Goal: Task Accomplishment & Management: Complete application form

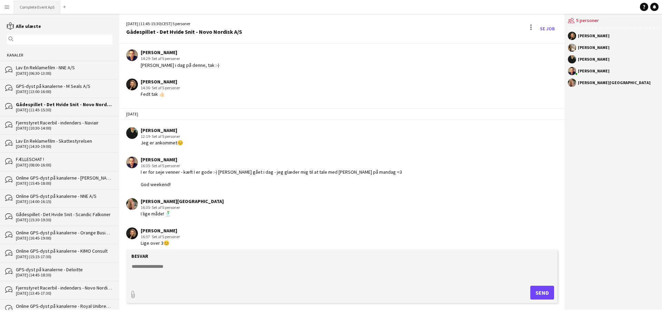
click at [25, 8] on button "Complete Event ApS Luk" at bounding box center [37, 6] width 46 height 13
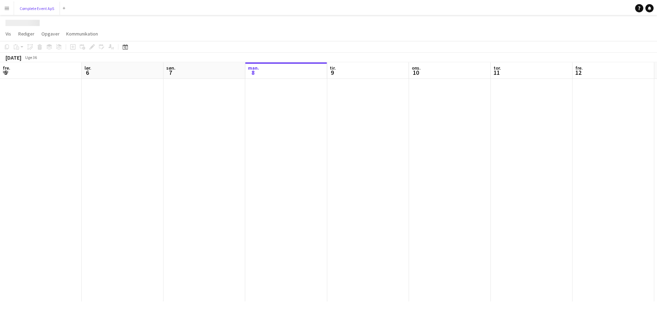
scroll to position [0, 165]
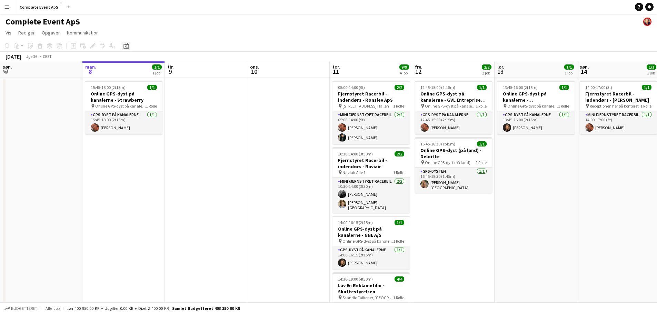
click at [126, 44] on icon at bounding box center [125, 46] width 5 height 6
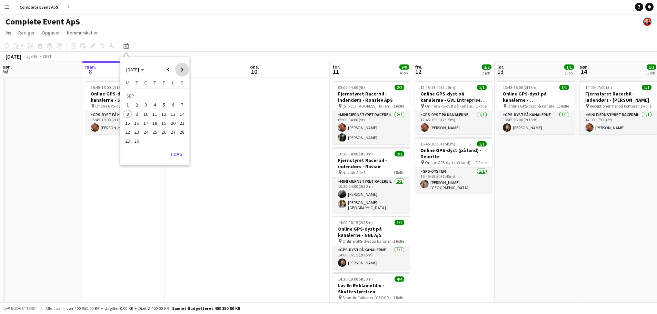
click at [179, 72] on span "Next month" at bounding box center [182, 70] width 14 height 14
click at [160, 134] on span "24" at bounding box center [164, 132] width 8 height 8
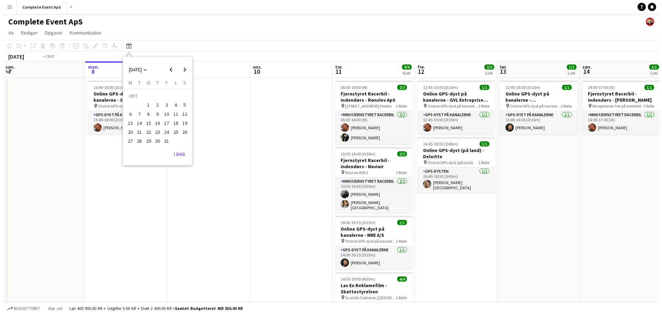
scroll to position [0, 237]
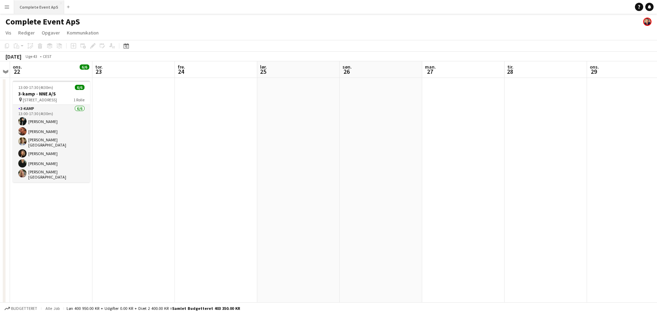
click at [31, 8] on button "Complete Event ApS Luk" at bounding box center [39, 6] width 50 height 13
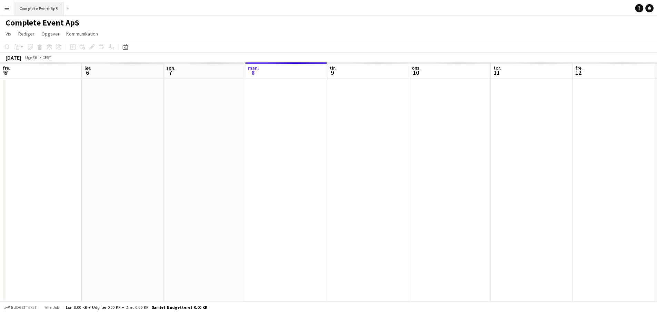
scroll to position [0, 165]
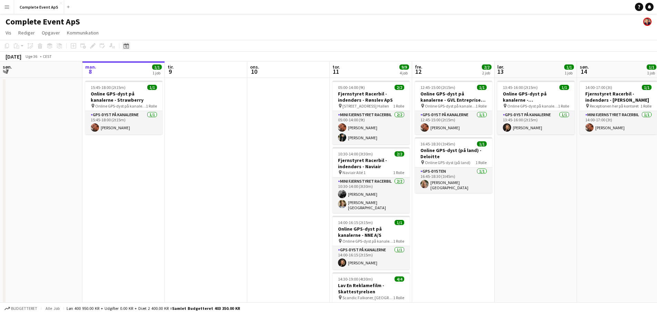
click at [128, 48] on icon "Datovælger" at bounding box center [126, 46] width 6 height 6
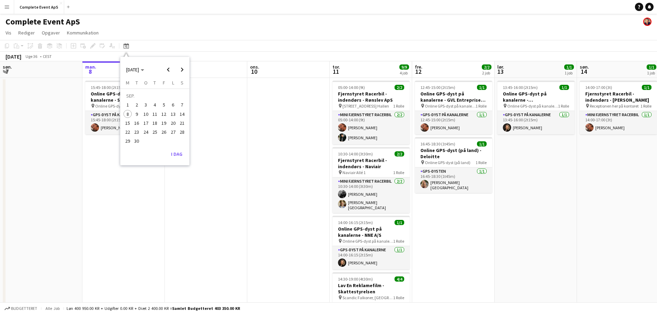
click at [137, 133] on span "23" at bounding box center [137, 132] width 8 height 8
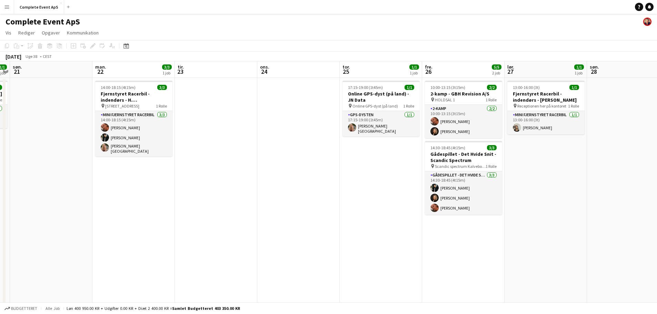
click at [206, 120] on app-date-cell at bounding box center [216, 247] width 82 height 339
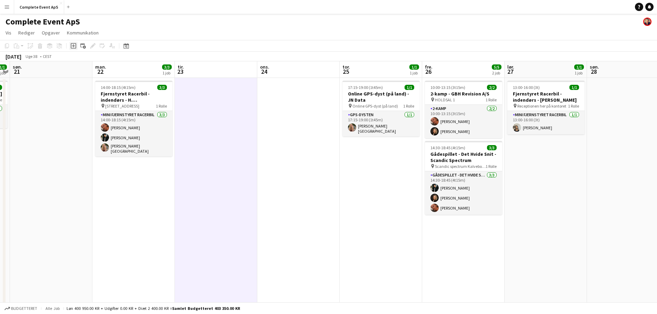
click at [73, 47] on icon at bounding box center [73, 45] width 3 height 3
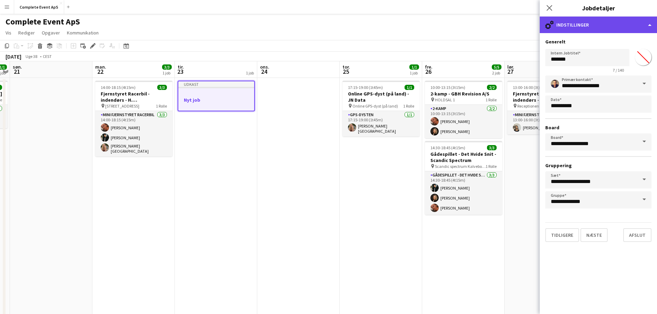
click at [583, 31] on div "cog-double-3 Indstillinger" at bounding box center [598, 25] width 117 height 17
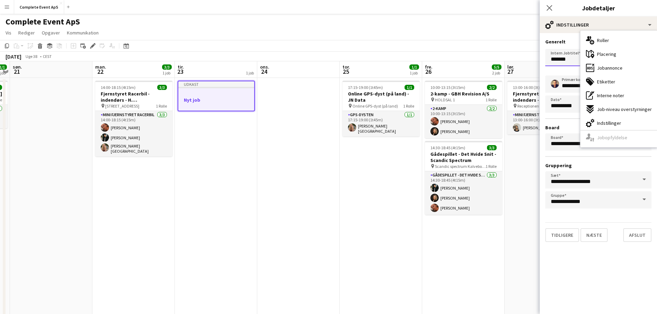
click at [559, 59] on input "*******" at bounding box center [587, 57] width 84 height 17
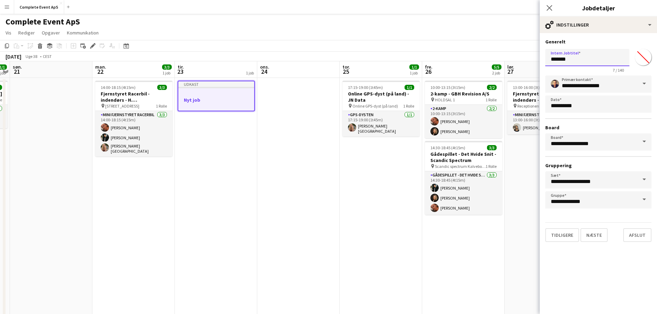
drag, startPoint x: 570, startPoint y: 61, endPoint x: 515, endPoint y: 58, distance: 55.6
click at [515, 58] on body "Menu Boards Boards Boards Alle job Status Arbejdsstyrke Arbejdsstyrke Min arbej…" at bounding box center [328, 214] width 657 height 429
type input "**********"
click at [599, 234] on button "Næste" at bounding box center [593, 235] width 27 height 14
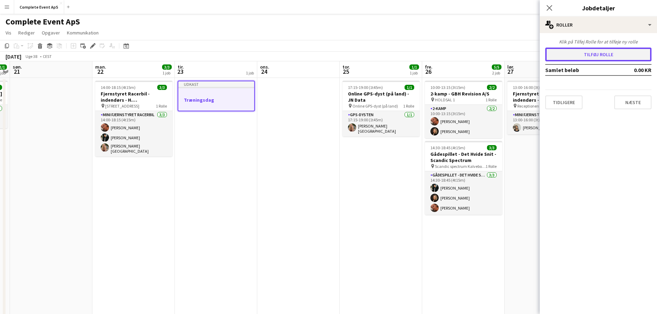
click at [570, 56] on button "Tilføj rolle" at bounding box center [598, 55] width 106 height 14
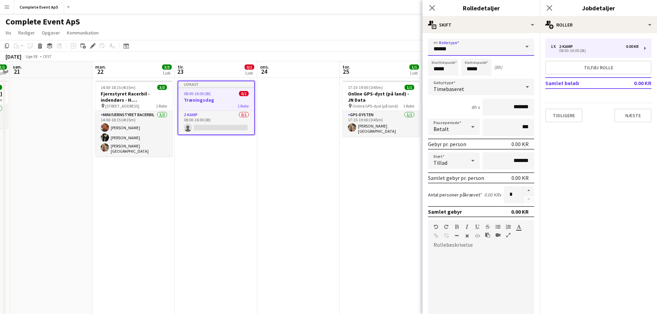
click at [460, 50] on input "******" at bounding box center [481, 47] width 106 height 17
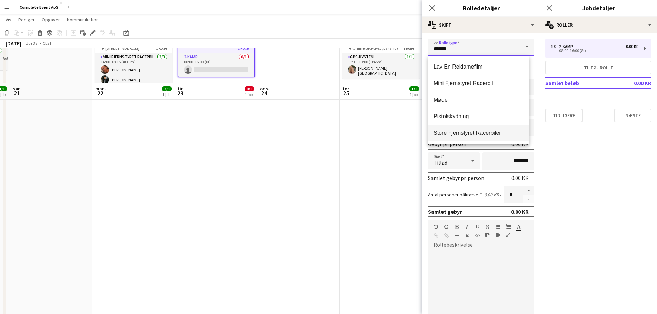
scroll to position [114, 0]
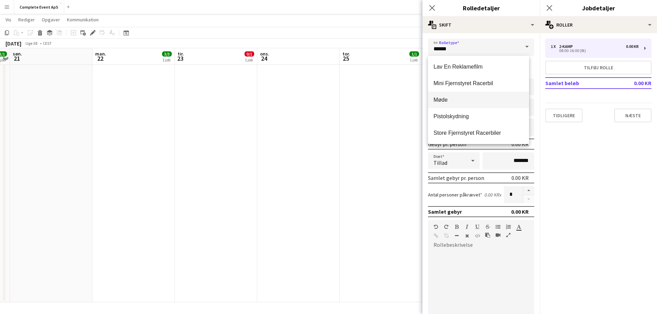
click at [464, 100] on span "Møde" at bounding box center [478, 100] width 90 height 7
type input "****"
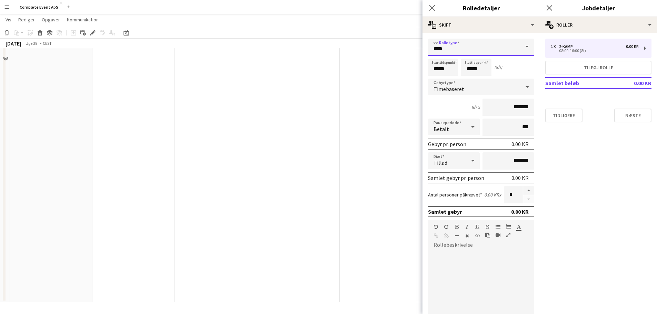
scroll to position [0, 0]
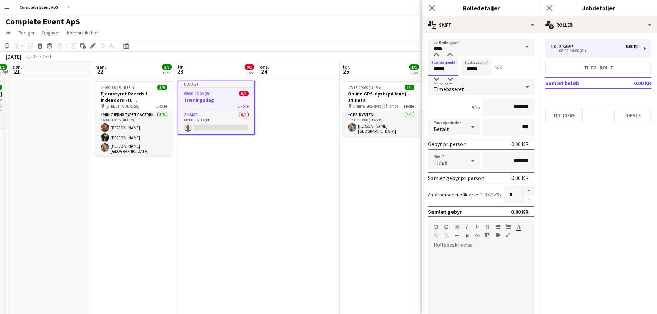
drag, startPoint x: 452, startPoint y: 67, endPoint x: 400, endPoint y: 64, distance: 52.2
click at [398, 64] on body "Menu Boards Boards Boards Alle job Status Arbejdsstyrke Arbejdsstyrke Min arbej…" at bounding box center [328, 214] width 657 height 429
type input "*****"
click at [470, 89] on div "Timebaseret" at bounding box center [474, 87] width 92 height 17
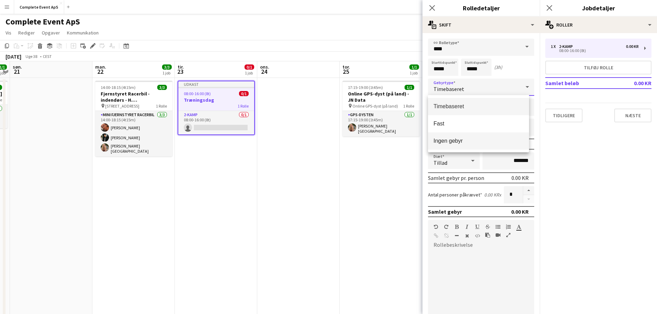
click at [468, 136] on mat-option "Ingen gebyr" at bounding box center [478, 140] width 101 height 17
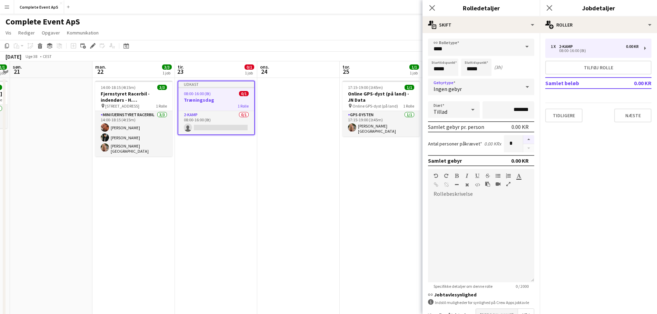
click at [523, 141] on button "button" at bounding box center [528, 139] width 11 height 9
type input "*"
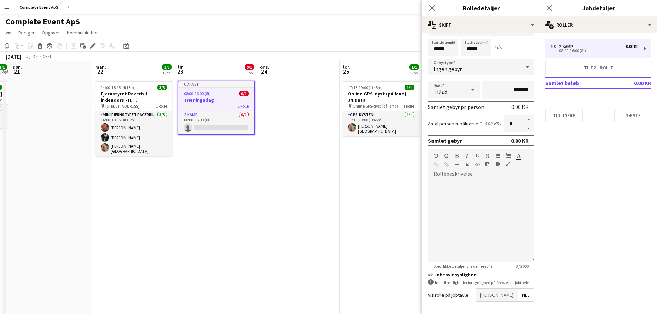
scroll to position [47, 0]
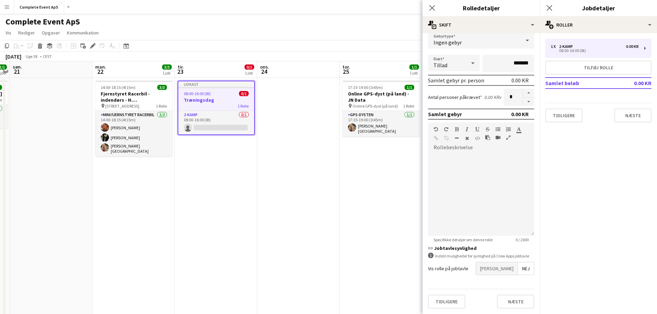
click at [503, 270] on span "[PERSON_NAME]" at bounding box center [497, 268] width 42 height 12
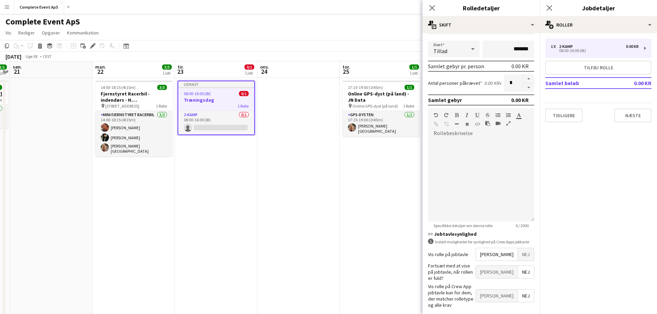
scroll to position [82, 0]
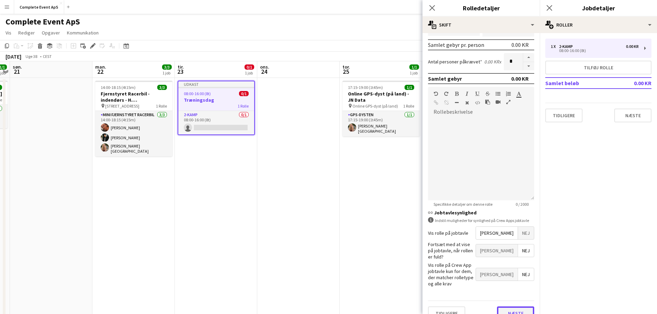
click at [512, 307] on button "Næste" at bounding box center [515, 314] width 37 height 14
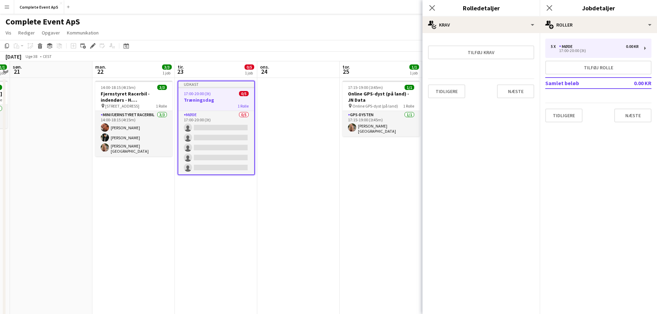
click at [512, 81] on div "Tidligere Næste" at bounding box center [481, 91] width 106 height 25
click at [512, 91] on button "Næste" at bounding box center [515, 91] width 37 height 14
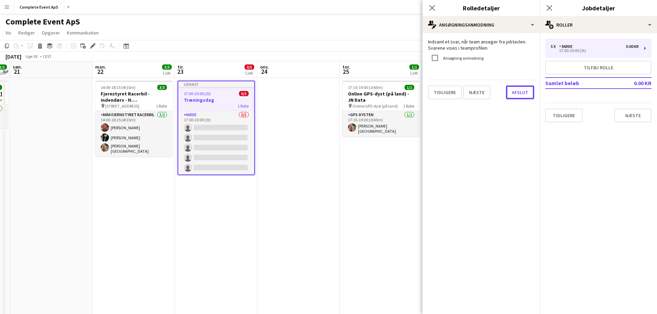
click at [508, 93] on button "Afslut" at bounding box center [520, 93] width 28 height 14
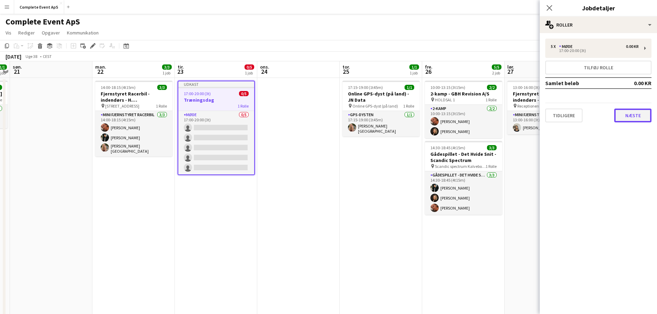
click at [634, 118] on button "Næste" at bounding box center [632, 116] width 37 height 14
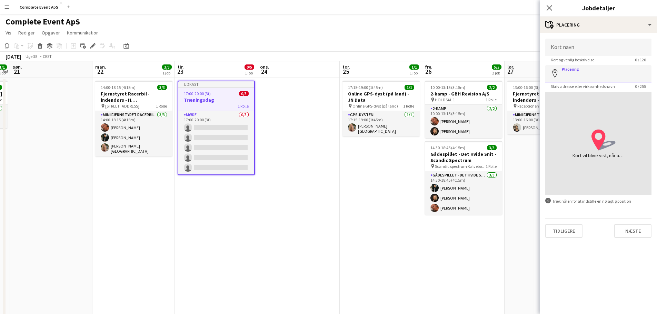
click at [590, 71] on input "Placering" at bounding box center [598, 73] width 106 height 17
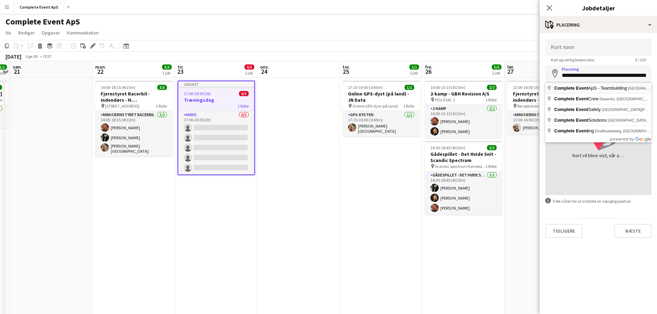
type input "**********"
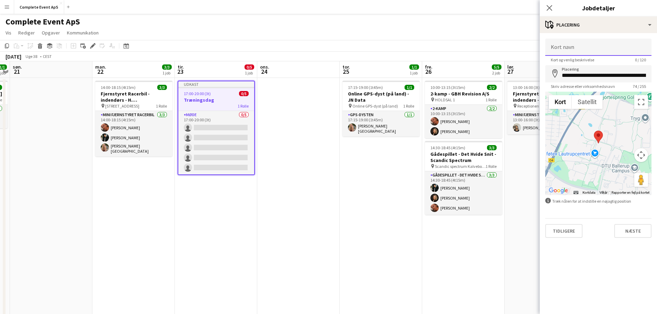
click at [585, 46] on input "Kort navn" at bounding box center [598, 47] width 106 height 17
type input "*"
type input "**********"
click at [628, 232] on button "Næste" at bounding box center [632, 231] width 37 height 14
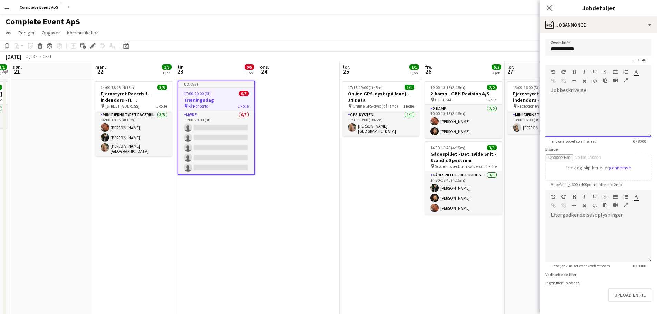
click at [578, 94] on div at bounding box center [598, 114] width 106 height 46
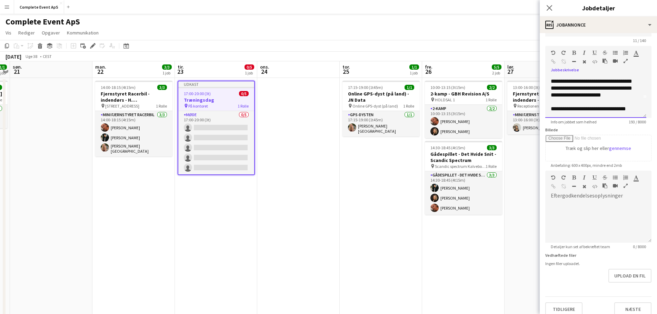
scroll to position [27, 0]
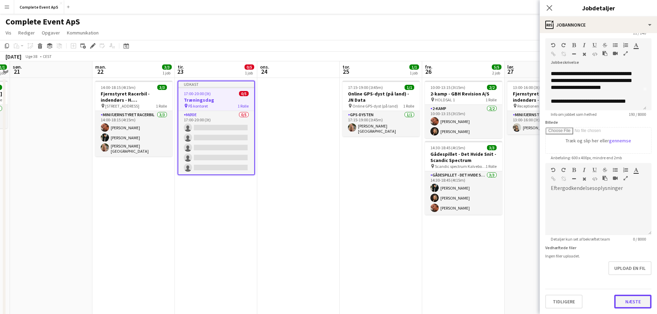
click at [630, 301] on button "Næste" at bounding box center [632, 302] width 37 height 14
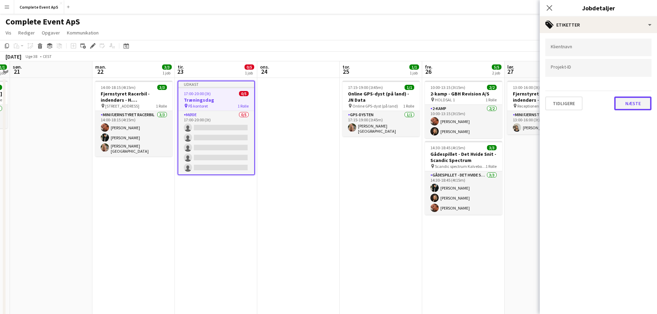
click at [634, 100] on button "Næste" at bounding box center [632, 104] width 37 height 14
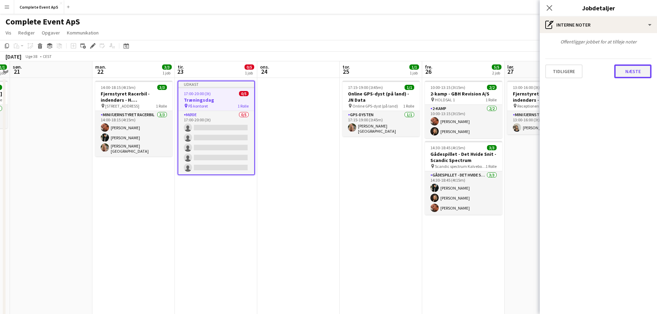
click at [629, 70] on button "Næste" at bounding box center [632, 71] width 37 height 14
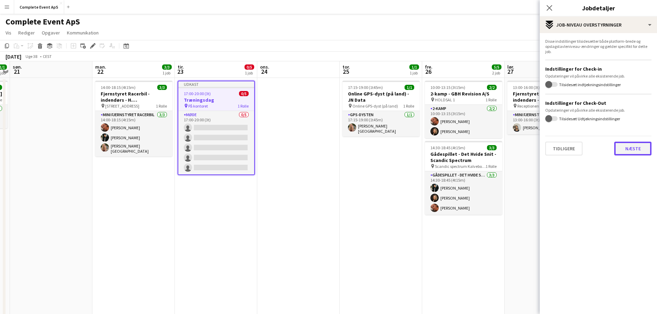
click at [633, 152] on button "Næste" at bounding box center [632, 149] width 37 height 14
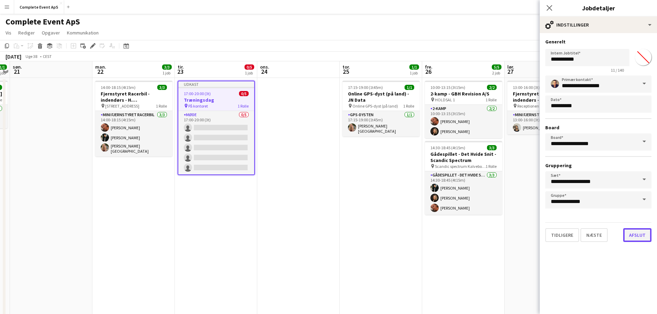
click at [636, 237] on button "Afslut" at bounding box center [637, 235] width 28 height 14
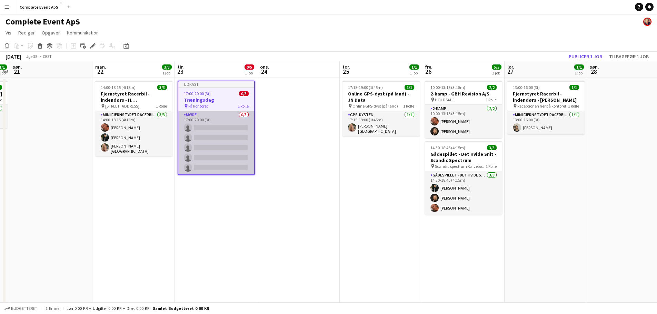
click at [204, 126] on app-card-role "Møde 0/5 17:00-20:00 (3t) single-neutral-actions single-neutral-actions single-…" at bounding box center [216, 142] width 76 height 63
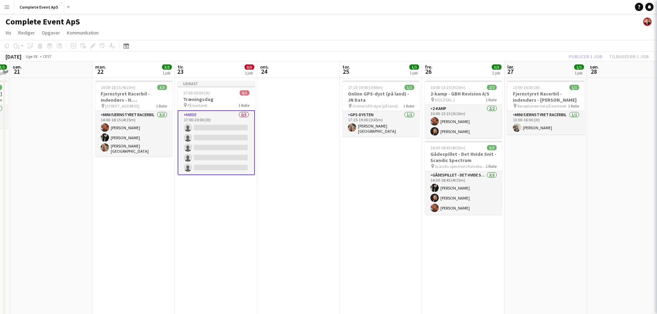
scroll to position [0, 238]
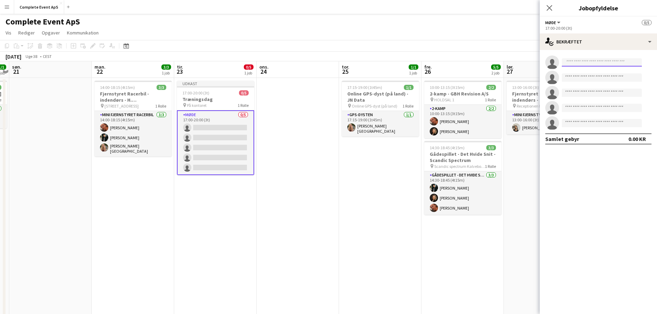
click at [580, 63] on input at bounding box center [602, 62] width 80 height 8
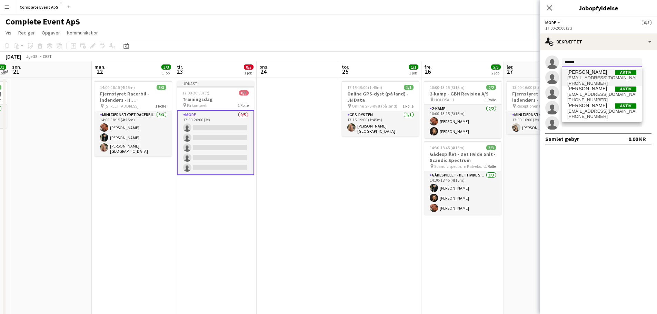
type input "******"
click at [585, 77] on span "[EMAIL_ADDRESS][DOMAIN_NAME]" at bounding box center [601, 78] width 69 height 6
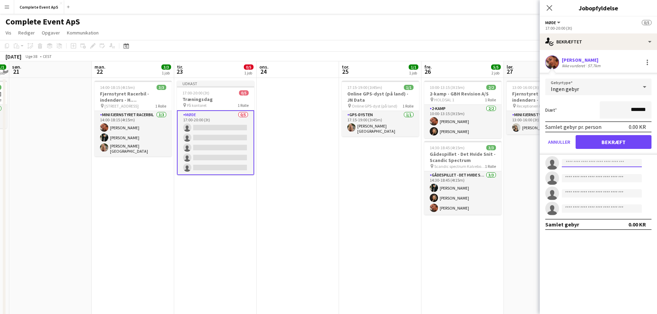
click at [593, 161] on input at bounding box center [602, 163] width 80 height 8
click at [609, 144] on button "Bekræft" at bounding box center [614, 142] width 76 height 14
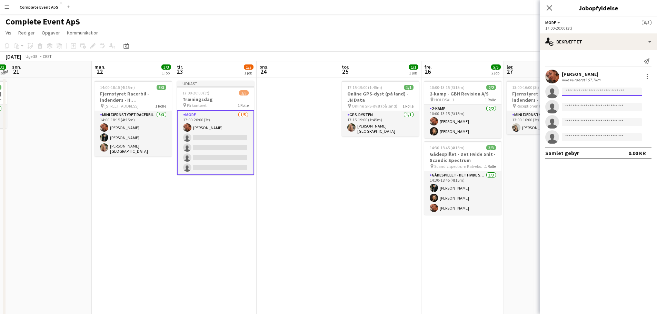
click at [588, 92] on input at bounding box center [602, 92] width 80 height 8
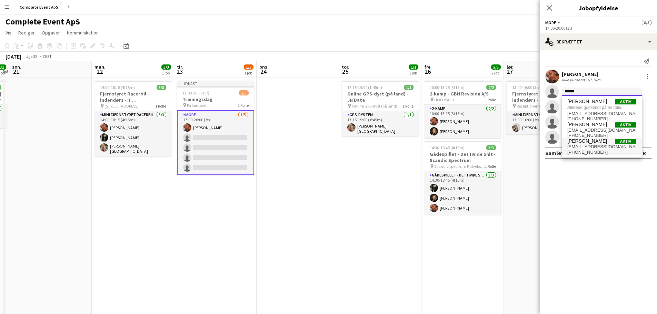
type input "******"
click at [586, 147] on span "[EMAIL_ADDRESS][DOMAIN_NAME]" at bounding box center [601, 147] width 69 height 6
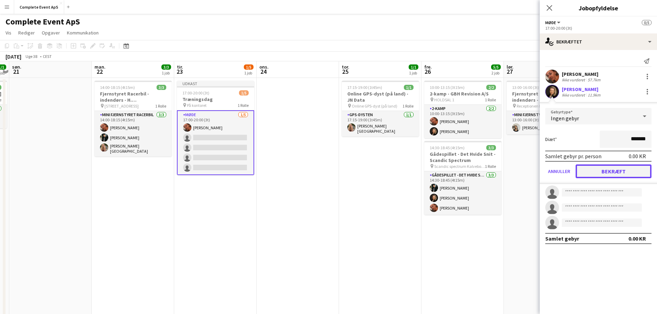
click at [605, 172] on button "Bekræft" at bounding box center [614, 171] width 76 height 14
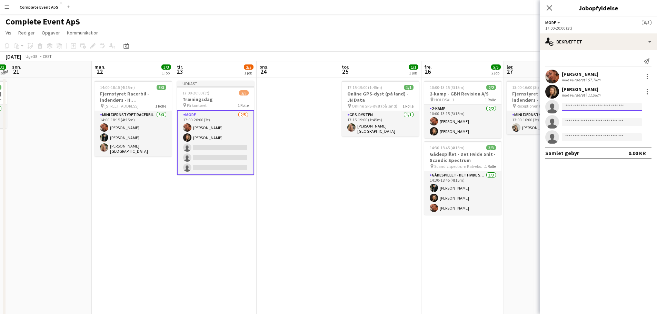
click at [580, 109] on input at bounding box center [602, 107] width 80 height 8
type input "******"
click at [594, 121] on span "[EMAIL_ADDRESS][DOMAIN_NAME]" at bounding box center [601, 123] width 69 height 6
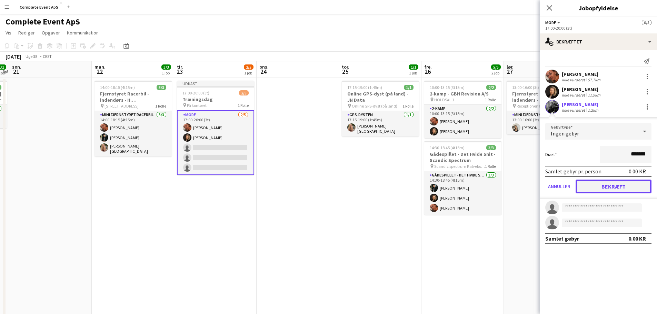
click at [606, 183] on button "Bekræft" at bounding box center [614, 187] width 76 height 14
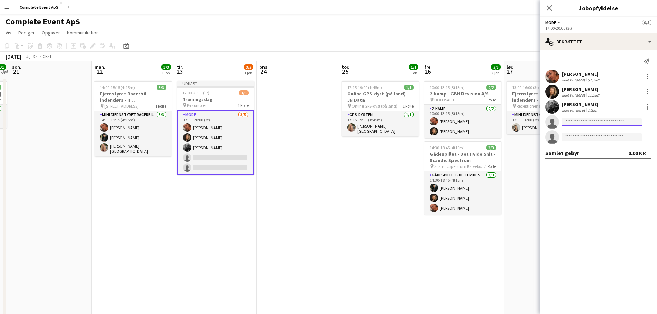
click at [571, 121] on input at bounding box center [602, 122] width 80 height 8
type input "*****"
click at [580, 136] on span "[EMAIL_ADDRESS][DOMAIN_NAME]" at bounding box center [601, 138] width 69 height 6
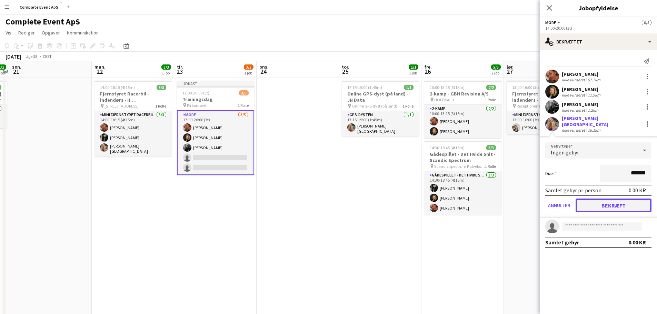
click at [627, 200] on button "Bekræft" at bounding box center [614, 206] width 76 height 14
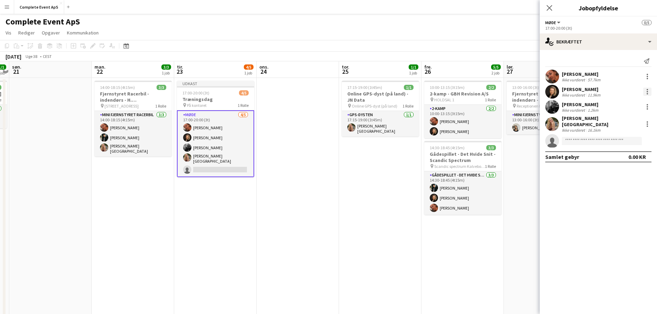
click at [646, 92] on div at bounding box center [647, 92] width 8 height 8
click at [528, 144] on div at bounding box center [328, 157] width 657 height 314
click at [516, 219] on app-date-cell "13:00-16:00 (3t) 1/1 Fjernstyret Racerbil - indendørs - [PERSON_NAME] pin Recep…" at bounding box center [545, 247] width 82 height 339
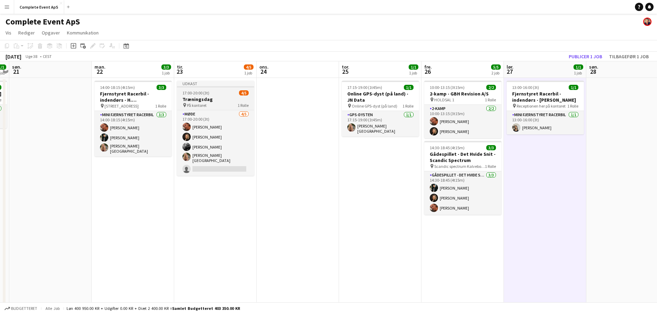
click at [219, 93] on div "17:00-20:00 (3t) 4/5" at bounding box center [215, 92] width 77 height 5
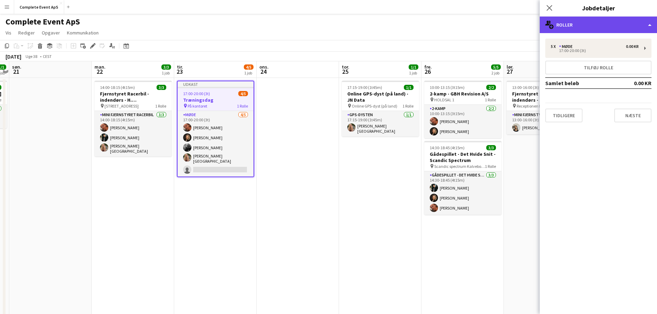
click at [581, 23] on div "multiple-users-add Roller" at bounding box center [598, 25] width 117 height 17
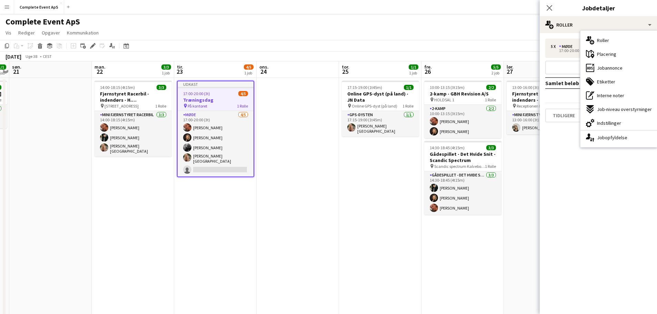
click at [519, 158] on app-date-cell "13:00-16:00 (3t) 1/1 Fjernstyret Racerbil - indendørs - [PERSON_NAME] pin Recep…" at bounding box center [545, 247] width 82 height 339
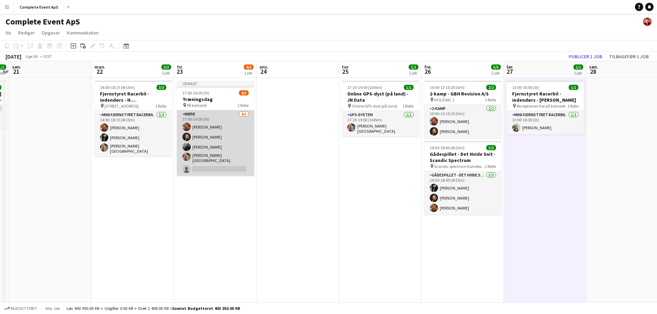
click at [217, 142] on app-card-role "Møde [DATE] 17:00-20:00 (3t) [PERSON_NAME] [PERSON_NAME] [PERSON_NAME] [PERSON_…" at bounding box center [215, 143] width 77 height 66
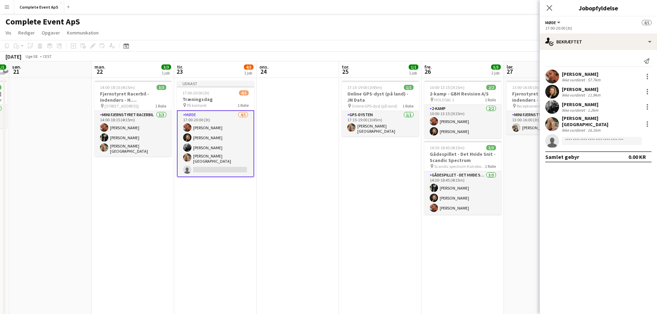
click at [524, 176] on app-date-cell "13:00-16:00 (3t) 1/1 Fjernstyret Racerbil - indendørs - [PERSON_NAME] pin Recep…" at bounding box center [545, 247] width 82 height 339
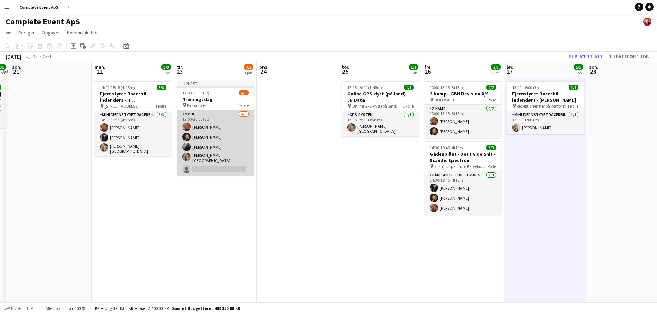
click at [227, 146] on app-card-role "Møde [DATE] 17:00-20:00 (3t) [PERSON_NAME] [PERSON_NAME] [PERSON_NAME] [PERSON_…" at bounding box center [215, 143] width 77 height 66
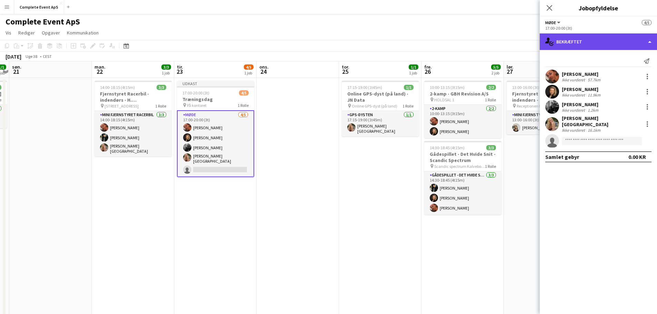
click at [592, 39] on div "single-neutral-actions-check-2 Bekræftet" at bounding box center [598, 41] width 117 height 17
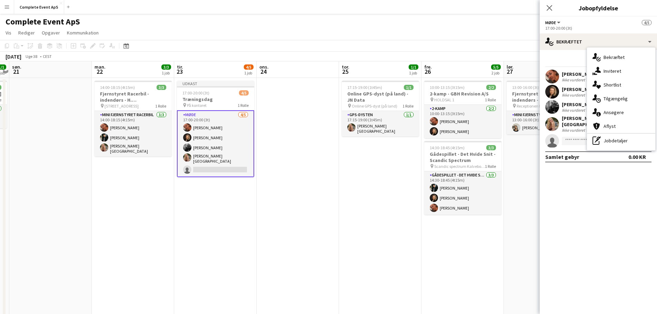
click at [522, 186] on app-date-cell "13:00-16:00 (3t) 1/1 Fjernstyret Racerbil - indendørs - [PERSON_NAME] pin Recep…" at bounding box center [545, 247] width 82 height 339
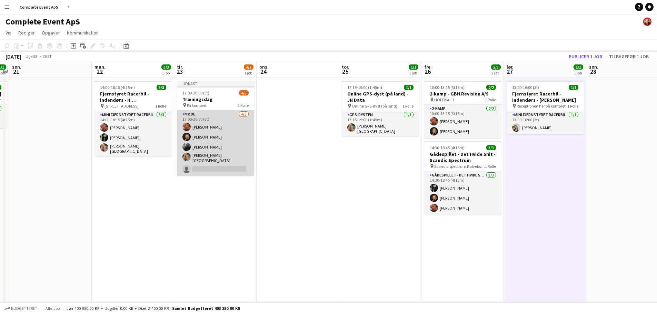
click at [216, 156] on app-card-role "Møde [DATE] 17:00-20:00 (3t) [PERSON_NAME] [PERSON_NAME] [PERSON_NAME] [PERSON_…" at bounding box center [215, 143] width 77 height 66
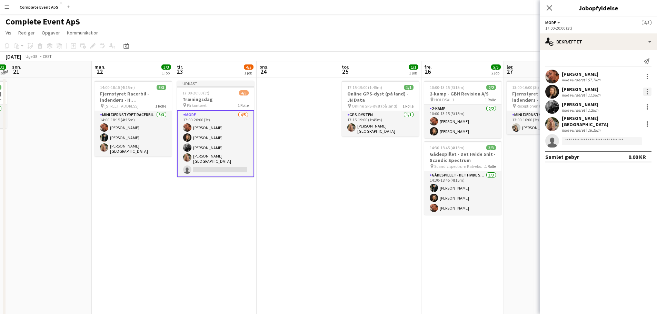
click at [649, 91] on div at bounding box center [647, 92] width 8 height 8
click at [606, 107] on span "Rediger gebyr" at bounding box center [620, 104] width 52 height 6
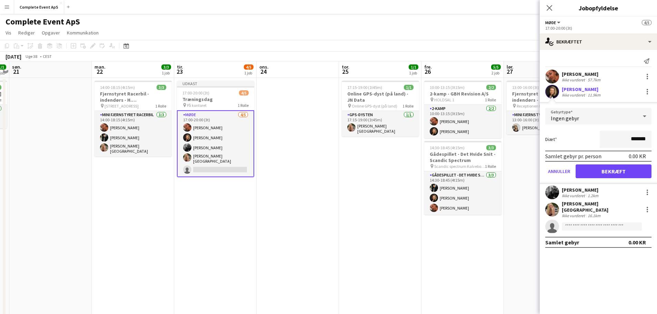
drag, startPoint x: 628, startPoint y: 140, endPoint x: 663, endPoint y: 143, distance: 35.3
click at [657, 143] on html "Menu Boards Boards Boards Alle job Status Arbejdsstyrke Arbejdsstyrke Min arbej…" at bounding box center [328, 214] width 657 height 429
type input "******"
click at [612, 169] on button "Bekræft" at bounding box center [614, 171] width 76 height 14
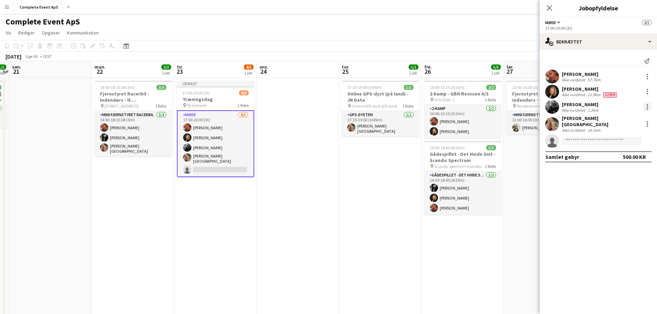
click at [649, 108] on div at bounding box center [647, 107] width 8 height 8
click at [611, 120] on span "Rediger gebyr" at bounding box center [611, 120] width 35 height 6
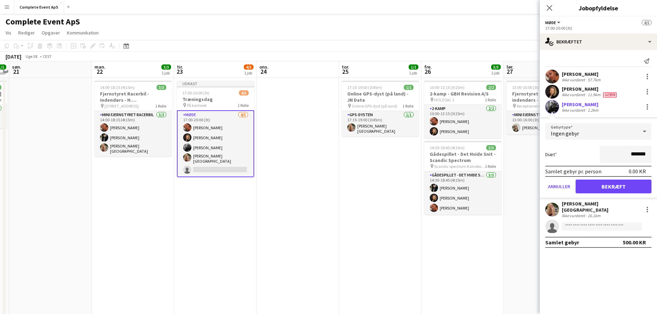
drag, startPoint x: 620, startPoint y: 161, endPoint x: 661, endPoint y: 160, distance: 40.4
click at [657, 160] on html "Menu Boards Boards Boards Alle job Status Arbejdsstyrke Arbejdsstyrke Min arbej…" at bounding box center [328, 214] width 657 height 429
type input "******"
click at [616, 184] on button "Bekræft" at bounding box center [614, 187] width 76 height 14
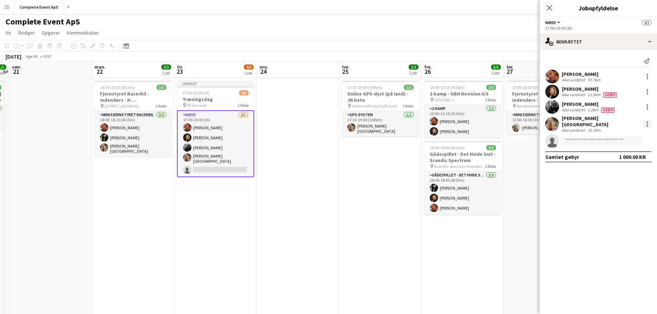
click at [646, 122] on div at bounding box center [647, 124] width 8 height 8
click at [607, 136] on span "Rediger gebyr" at bounding box center [611, 135] width 35 height 6
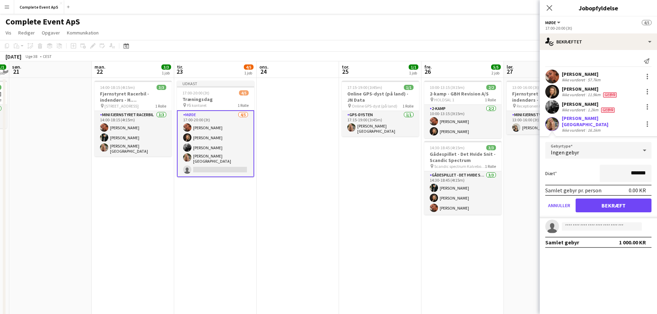
drag, startPoint x: 622, startPoint y: 169, endPoint x: 671, endPoint y: 181, distance: 50.3
click at [657, 181] on html "Menu Boards Boards Boards Alle job Status Arbejdsstyrke Arbejdsstyrke Min arbej…" at bounding box center [328, 214] width 657 height 429
type input "******"
click at [614, 203] on button "Bekræft" at bounding box center [614, 206] width 76 height 14
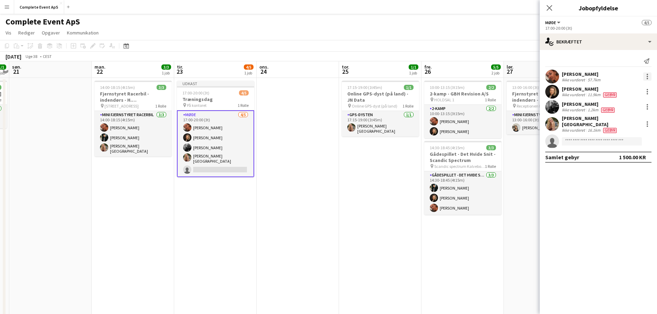
click at [647, 75] on div at bounding box center [647, 76] width 8 height 8
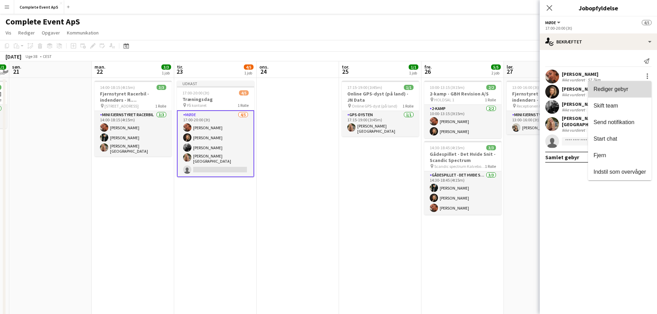
click at [610, 89] on span "Rediger gebyr" at bounding box center [611, 89] width 35 height 6
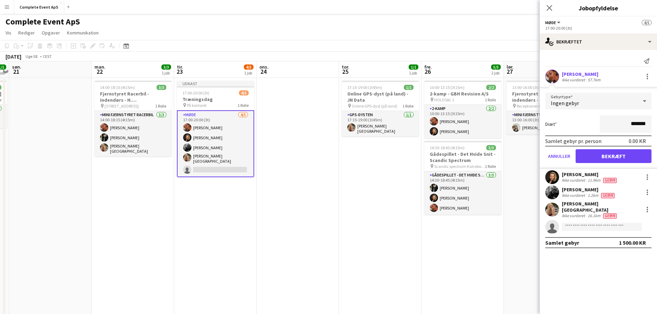
drag, startPoint x: 620, startPoint y: 120, endPoint x: 659, endPoint y: 128, distance: 40.2
click at [657, 128] on html "Menu Boards Boards Boards Alle job Status Arbejdsstyrke Arbejdsstyrke Min arbej…" at bounding box center [328, 214] width 657 height 429
type input "******"
click at [621, 154] on button "Bekræft" at bounding box center [614, 156] width 76 height 14
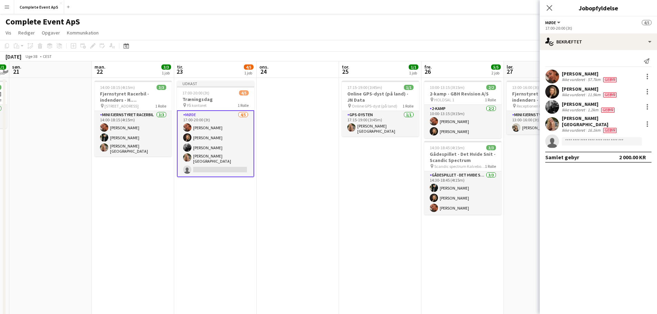
click at [523, 170] on app-date-cell "13:00-16:00 (3t) 1/1 Fjernstyret Racerbil - indendørs - [PERSON_NAME] pin Recep…" at bounding box center [545, 247] width 82 height 339
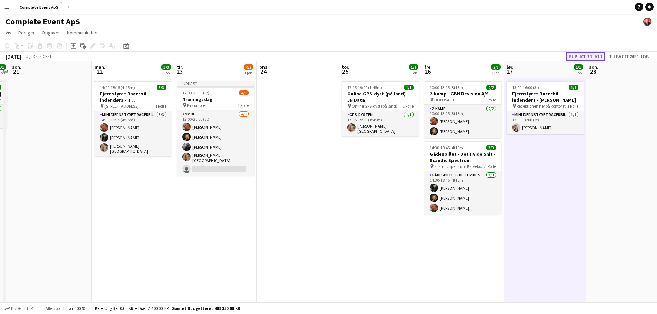
click at [588, 55] on button "Publicer 1 job" at bounding box center [585, 56] width 39 height 9
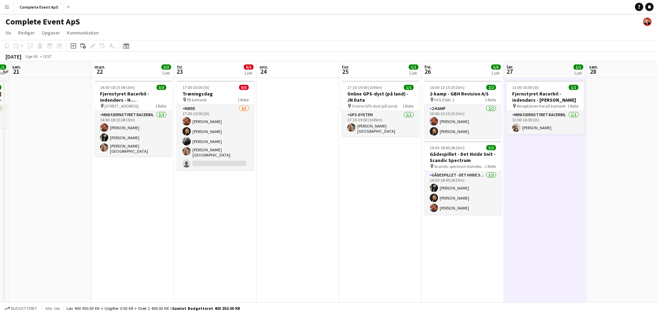
click at [128, 48] on icon "Datovælger" at bounding box center [126, 46] width 6 height 6
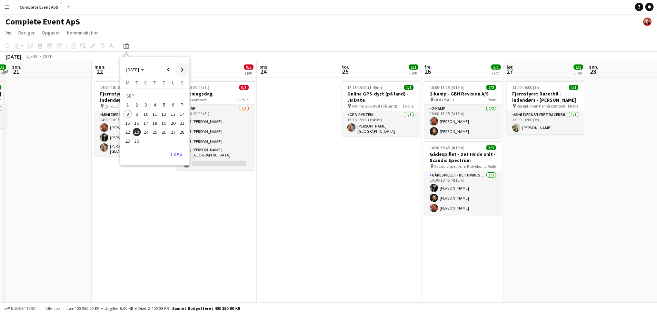
click at [187, 68] on span "Next month" at bounding box center [182, 70] width 14 height 14
click at [155, 113] on span "9" at bounding box center [155, 114] width 8 height 8
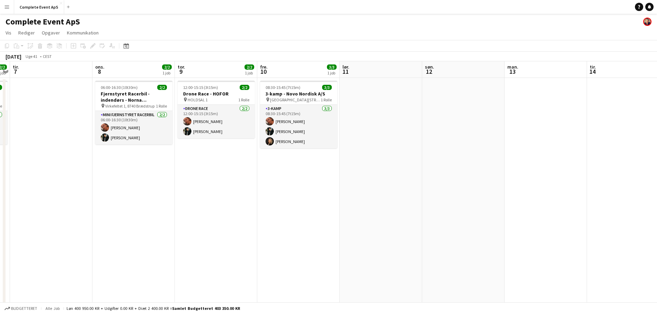
click at [216, 158] on app-date-cell "12:00-15:15 (3t15m) 2/2 Drone Race - HOFOR pin HOLDSAL 1 1 Rolle Drone Race [DA…" at bounding box center [216, 247] width 82 height 339
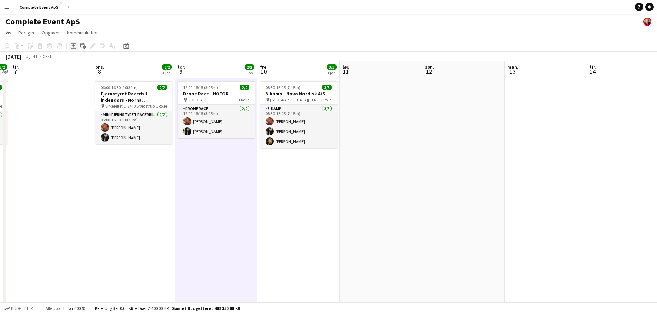
click at [73, 44] on icon "Tilføj opgave" at bounding box center [74, 46] width 6 height 6
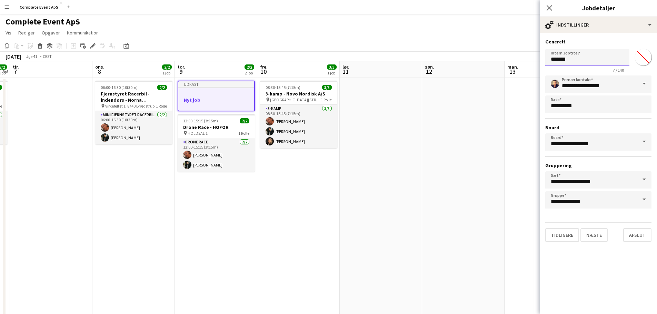
click at [596, 61] on input "*******" at bounding box center [587, 57] width 84 height 17
type input "**********"
click at [599, 236] on button "Næste" at bounding box center [593, 235] width 27 height 14
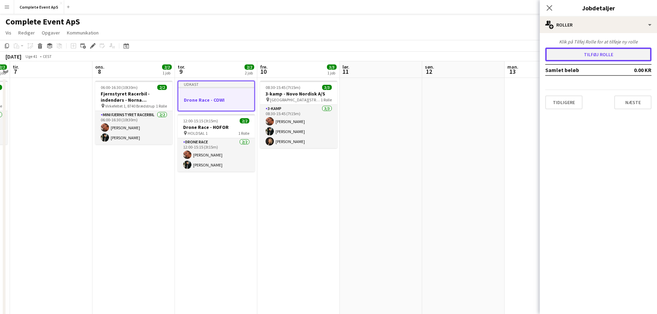
click at [572, 54] on button "Tilføj rolle" at bounding box center [598, 55] width 106 height 14
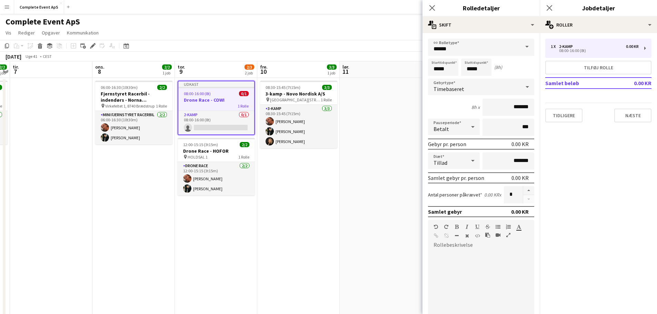
click at [479, 87] on div "Timebaseret" at bounding box center [474, 87] width 92 height 17
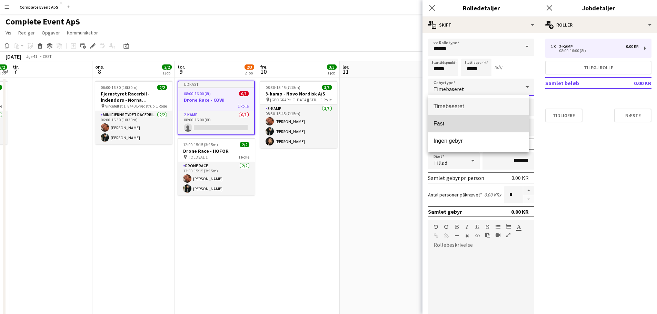
click at [461, 118] on mat-option "Fast" at bounding box center [478, 123] width 101 height 17
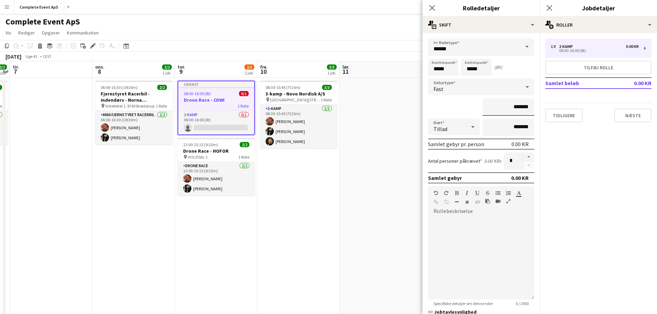
drag, startPoint x: 511, startPoint y: 110, endPoint x: 592, endPoint y: 113, distance: 81.4
click at [592, 113] on body "Menu Boards Boards Boards Alle job Status Arbejdsstyrke Arbejdsstyrke Min arbej…" at bounding box center [328, 214] width 657 height 429
type input "**********"
click at [523, 159] on button "button" at bounding box center [528, 156] width 11 height 9
type input "*"
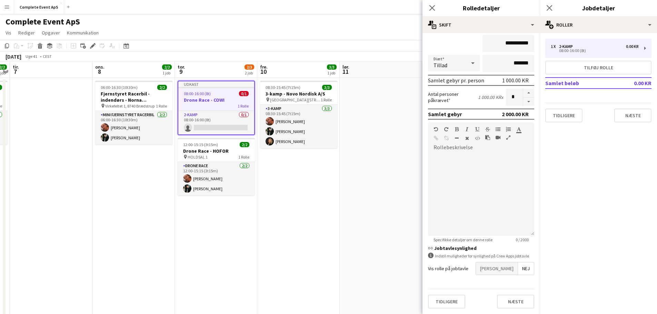
click at [505, 271] on span "[PERSON_NAME]" at bounding box center [497, 268] width 42 height 12
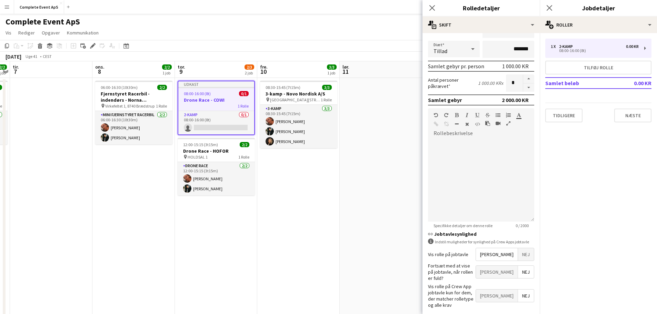
scroll to position [99, 0]
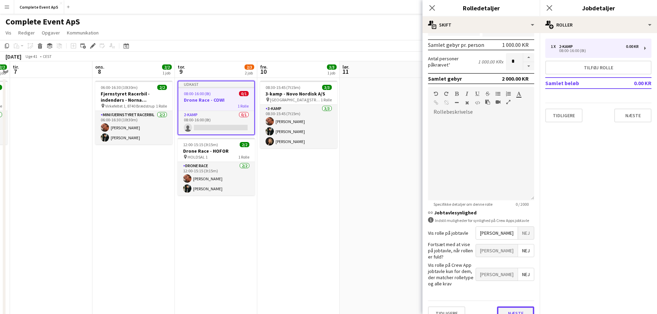
click at [512, 307] on button "Næste" at bounding box center [515, 314] width 37 height 14
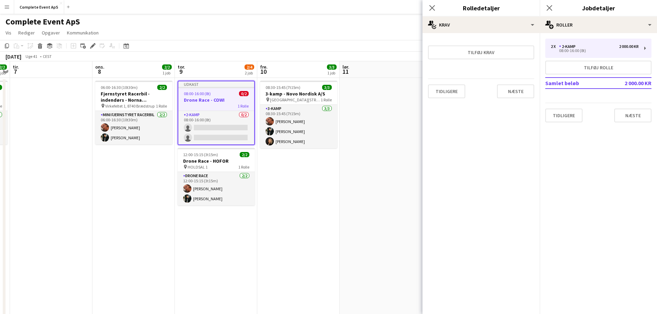
scroll to position [0, 0]
click at [448, 94] on button "Tidligere" at bounding box center [446, 91] width 37 height 14
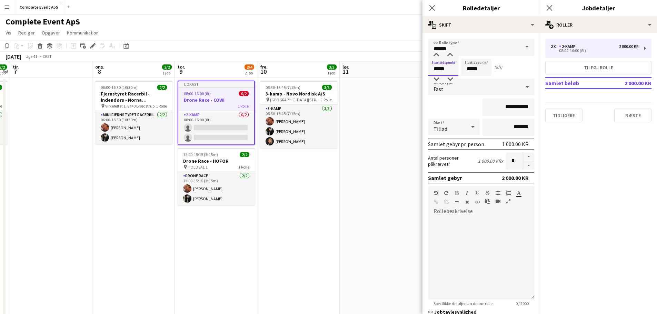
drag, startPoint x: 436, startPoint y: 70, endPoint x: 416, endPoint y: 70, distance: 19.7
click at [415, 70] on body "Menu Boards Boards Boards Alle job Status Arbejdsstyrke Arbejdsstyrke Min arbej…" at bounding box center [328, 214] width 657 height 429
type input "*****"
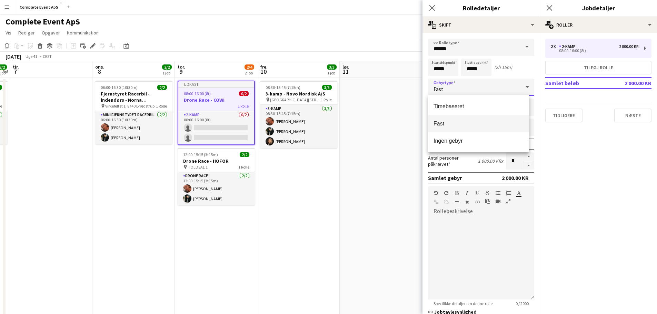
click at [477, 124] on span "Fast" at bounding box center [478, 123] width 90 height 7
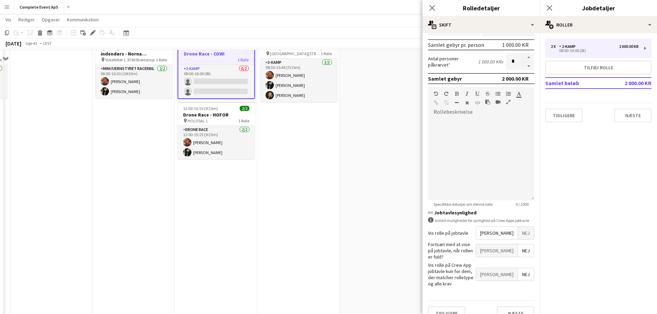
scroll to position [103, 0]
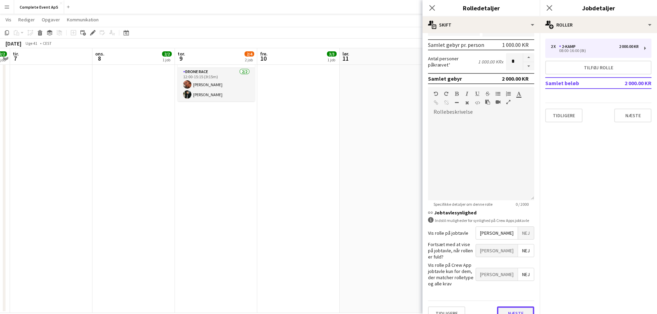
click at [517, 307] on button "Næste" at bounding box center [515, 314] width 37 height 14
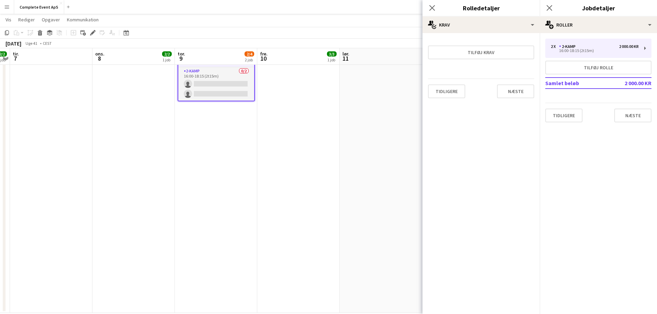
scroll to position [0, 0]
click at [519, 90] on button "Næste" at bounding box center [515, 91] width 37 height 14
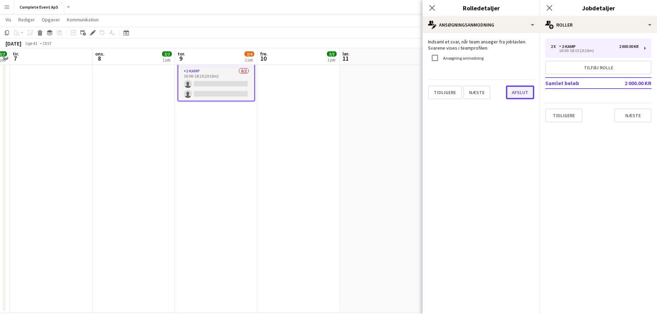
click at [518, 91] on button "Afslut" at bounding box center [520, 93] width 28 height 14
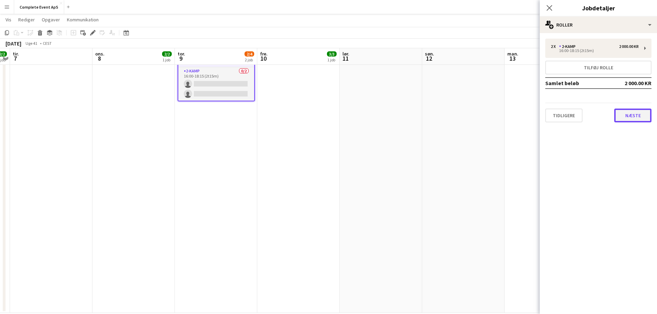
click at [634, 114] on button "Næste" at bounding box center [632, 116] width 37 height 14
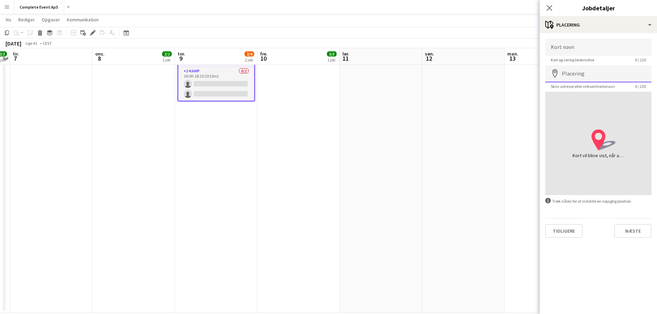
click at [595, 72] on input "Placering" at bounding box center [598, 73] width 106 height 17
type input "**********"
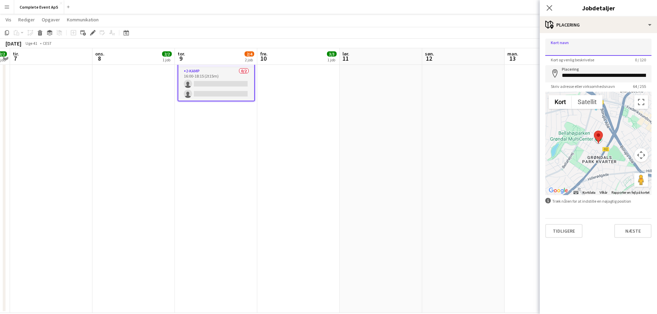
click at [580, 52] on input "Kort navn" at bounding box center [598, 47] width 106 height 17
type input "*****"
click at [633, 233] on button "Næste" at bounding box center [632, 231] width 37 height 14
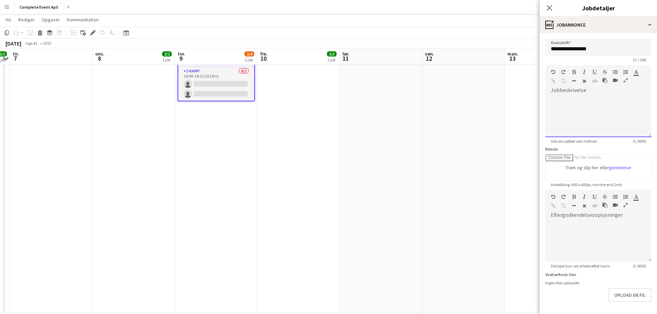
click at [573, 97] on div at bounding box center [598, 116] width 106 height 41
paste div
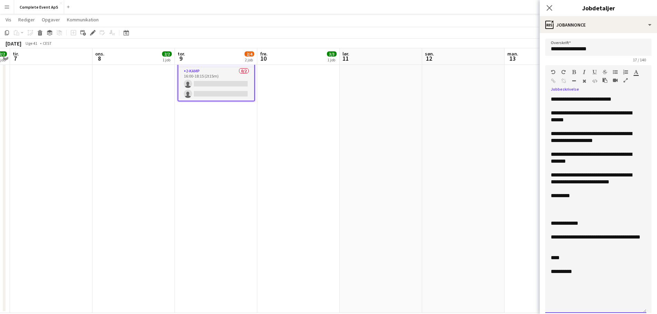
drag, startPoint x: 645, startPoint y: 134, endPoint x: 655, endPoint y: 322, distance: 188.3
click at [655, 313] on html "Menu Boards Boards Boards Alle job Status Arbejdsstyrke Arbejdsstyrke Min arbej…" at bounding box center [328, 111] width 657 height 428
drag, startPoint x: 634, startPoint y: 100, endPoint x: 622, endPoint y: 101, distance: 11.4
click at [634, 100] on div "**********" at bounding box center [596, 99] width 90 height 7
click at [587, 99] on div "**********" at bounding box center [596, 99] width 90 height 7
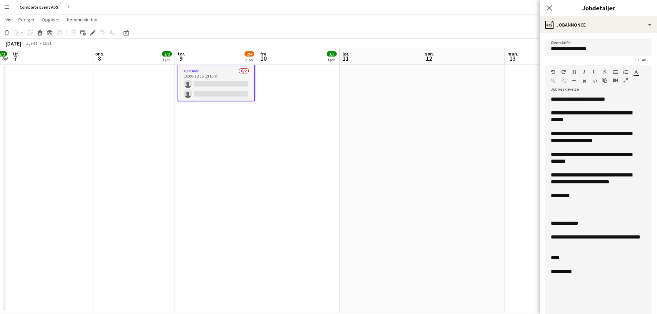
click at [626, 114] on div "**********" at bounding box center [596, 117] width 90 height 14
click at [572, 119] on div "**********" at bounding box center [596, 117] width 90 height 14
click at [572, 134] on div "**********" at bounding box center [596, 137] width 90 height 14
click at [589, 157] on div "**********" at bounding box center [596, 158] width 90 height 14
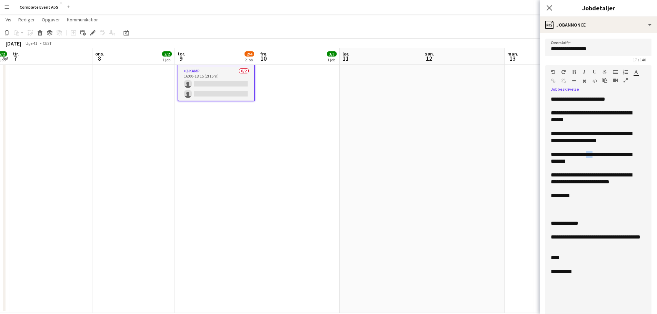
click at [589, 157] on div "**********" at bounding box center [596, 158] width 90 height 14
click at [588, 177] on div "**********" at bounding box center [596, 179] width 90 height 14
click at [566, 175] on div "**********" at bounding box center [596, 179] width 90 height 14
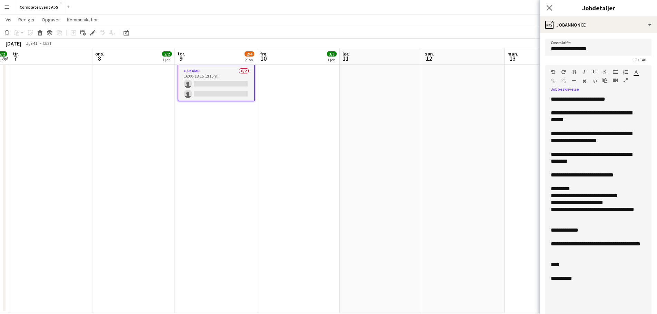
scroll to position [69, 0]
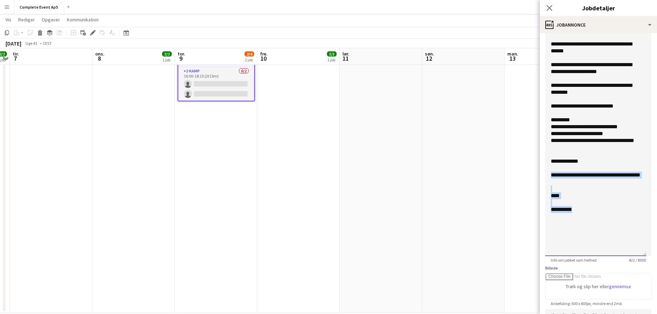
drag, startPoint x: 590, startPoint y: 213, endPoint x: 548, endPoint y: 172, distance: 59.0
click at [548, 172] on div "**********" at bounding box center [595, 141] width 101 height 229
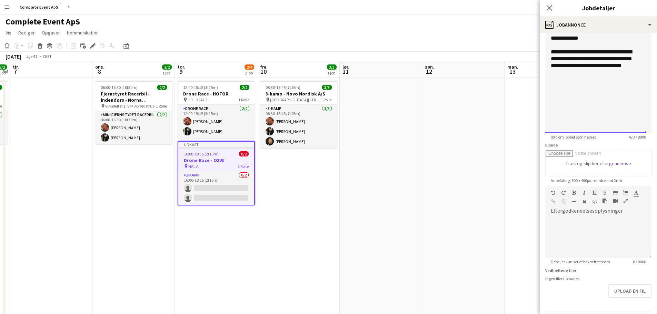
scroll to position [215, 0]
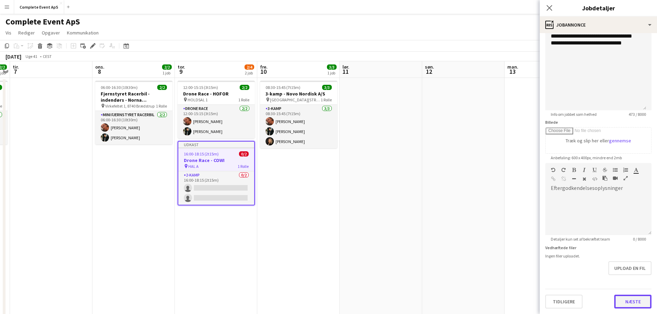
click at [636, 301] on button "Næste" at bounding box center [632, 302] width 37 height 14
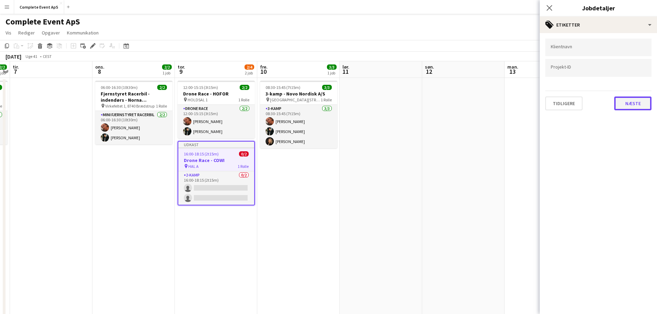
click at [628, 100] on button "Næste" at bounding box center [632, 104] width 37 height 14
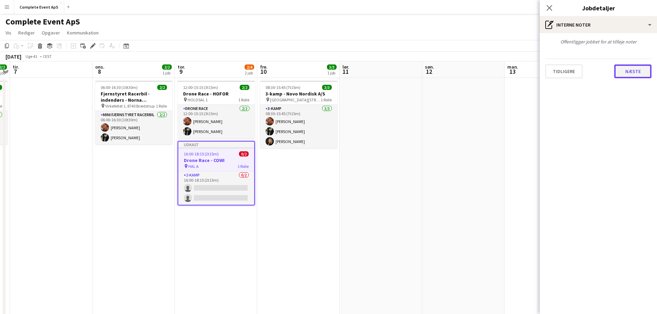
click at [624, 70] on button "Næste" at bounding box center [632, 71] width 37 height 14
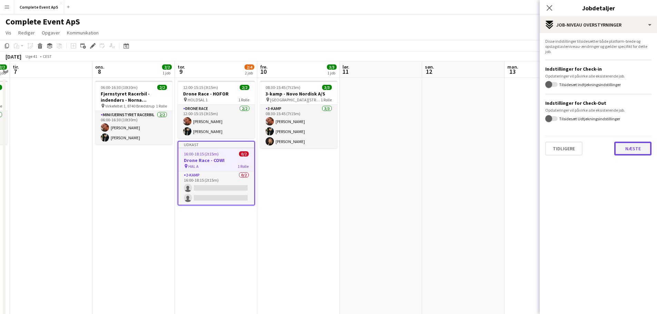
click at [628, 149] on button "Næste" at bounding box center [632, 149] width 37 height 14
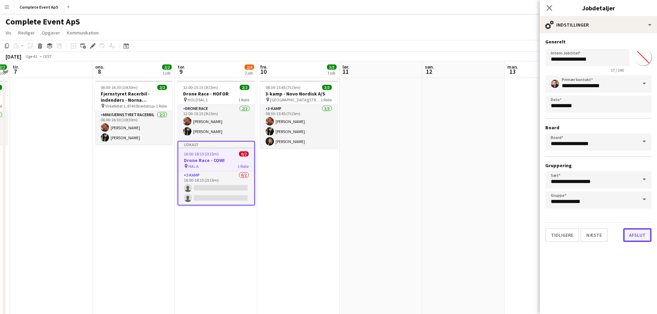
click at [640, 237] on button "Afslut" at bounding box center [637, 235] width 28 height 14
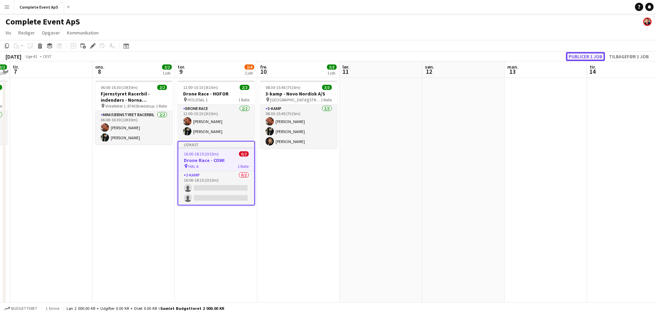
click at [591, 56] on button "Publicer 1 job" at bounding box center [585, 56] width 39 height 9
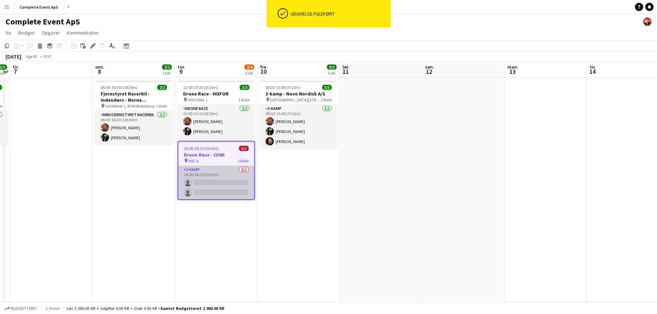
click at [210, 183] on app-card-role "2-kamp 0/2 16:00-18:15 (2t15m) single-neutral-actions single-neutral-actions" at bounding box center [216, 182] width 76 height 33
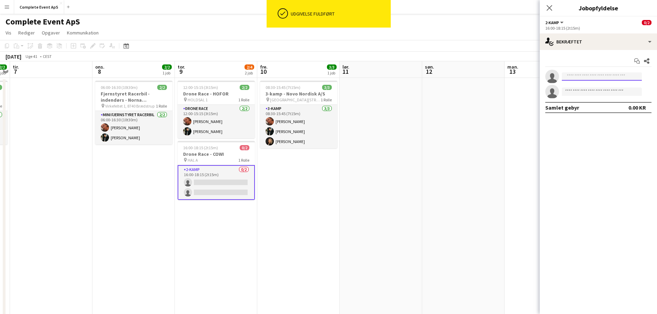
click at [584, 76] on input at bounding box center [602, 76] width 80 height 8
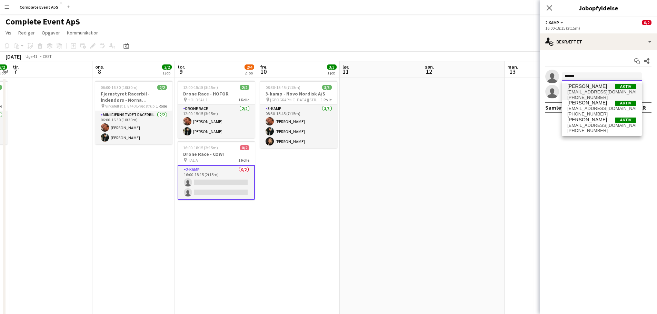
type input "******"
click at [581, 93] on span "[EMAIL_ADDRESS][DOMAIN_NAME]" at bounding box center [601, 92] width 69 height 6
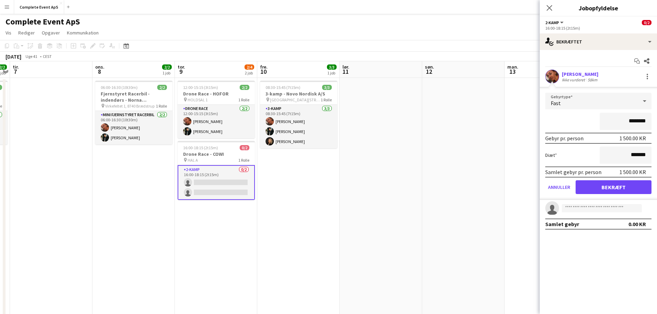
type input "********"
click at [616, 187] on button "Bekræft" at bounding box center [614, 187] width 76 height 14
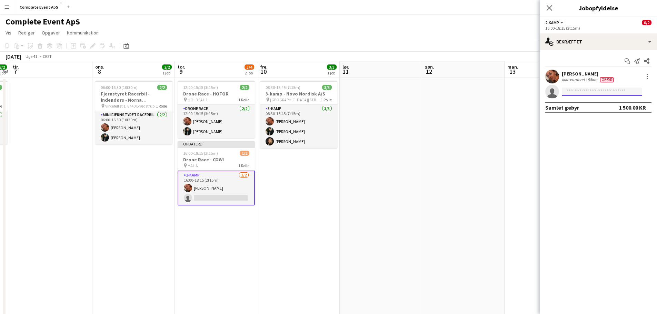
click at [602, 91] on input at bounding box center [602, 92] width 80 height 8
type input "*******"
click at [587, 105] on span "[EMAIL_ADDRESS][DOMAIN_NAME]" at bounding box center [601, 107] width 69 height 6
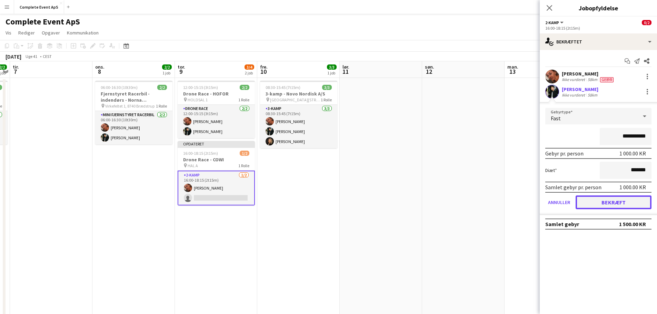
click at [616, 207] on button "Bekræft" at bounding box center [614, 203] width 76 height 14
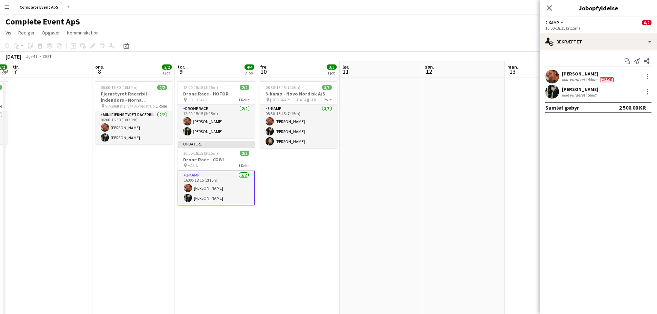
click at [494, 141] on app-date-cell at bounding box center [463, 247] width 82 height 339
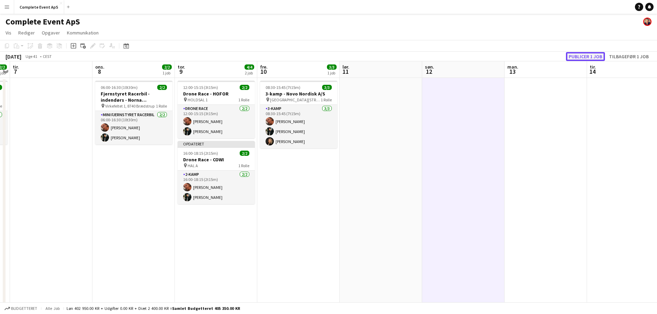
click at [580, 56] on button "Publicer 1 job" at bounding box center [585, 56] width 39 height 9
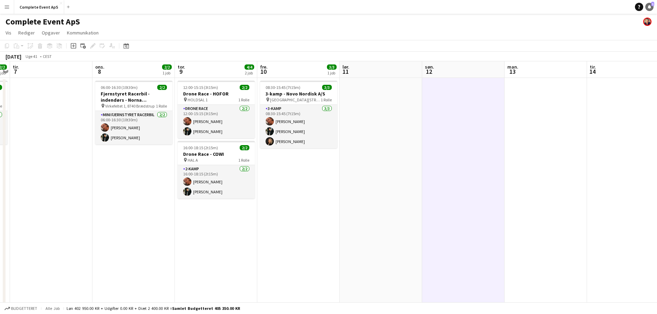
click at [650, 7] on icon at bounding box center [649, 6] width 3 height 3
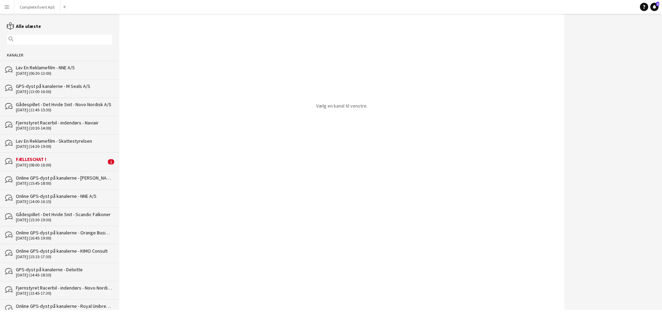
click at [59, 162] on div "FÆLLESCHAT !" at bounding box center [61, 159] width 90 height 6
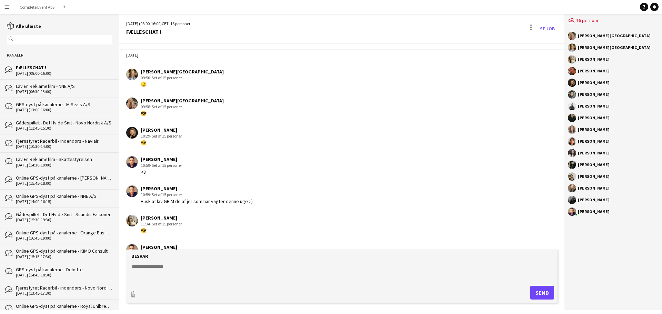
scroll to position [860, 0]
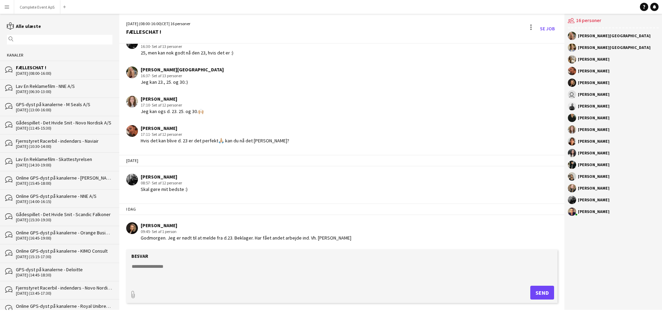
click at [66, 70] on div "FÆLLESCHAT !" at bounding box center [64, 67] width 97 height 6
click at [40, 6] on button "Complete Event ApS Luk" at bounding box center [37, 6] width 46 height 13
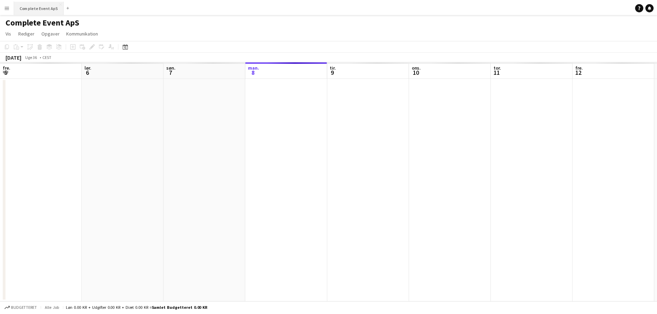
scroll to position [0, 165]
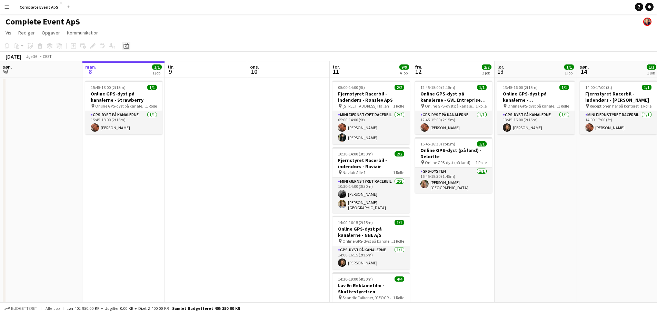
click at [129, 43] on div "Datovælger" at bounding box center [126, 46] width 8 height 8
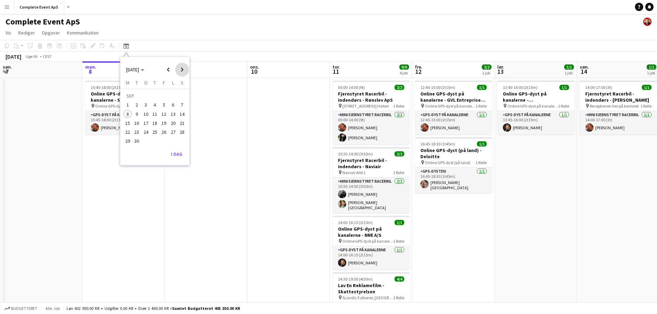
click at [180, 69] on span "Next month" at bounding box center [182, 70] width 14 height 14
click at [169, 70] on span "Previous month" at bounding box center [168, 70] width 14 height 14
click at [138, 130] on span "23" at bounding box center [137, 132] width 8 height 8
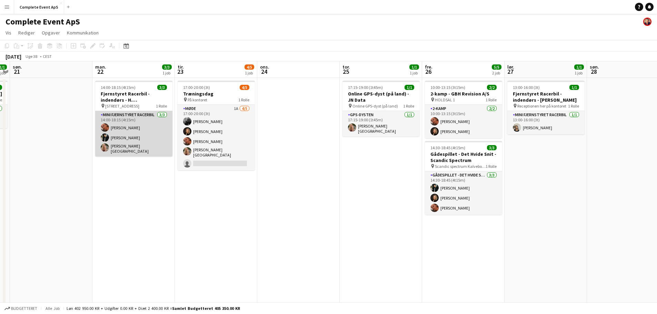
click at [149, 134] on app-card-role "Mini Fjernstyret Racerbil [DATE] 14:00-18:15 (4t15m) [PERSON_NAME] [PERSON_NAME…" at bounding box center [133, 134] width 77 height 46
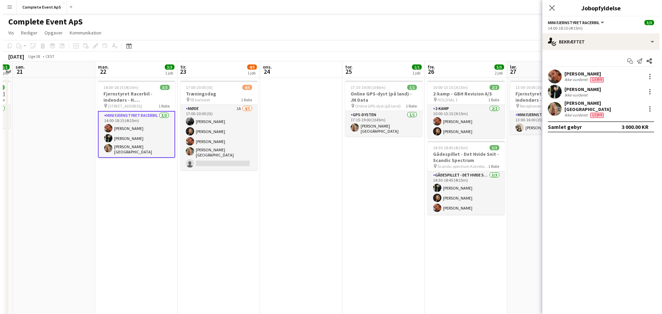
scroll to position [0, 237]
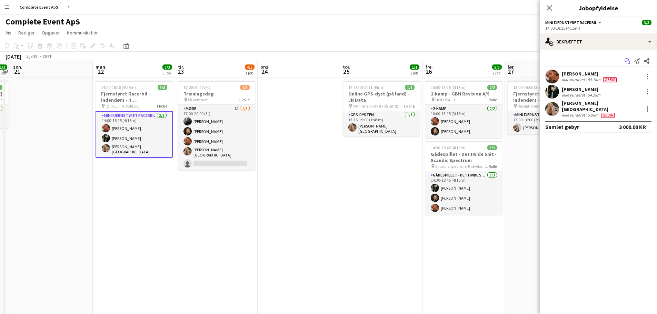
click at [627, 61] on icon "Start chat" at bounding box center [628, 61] width 6 height 6
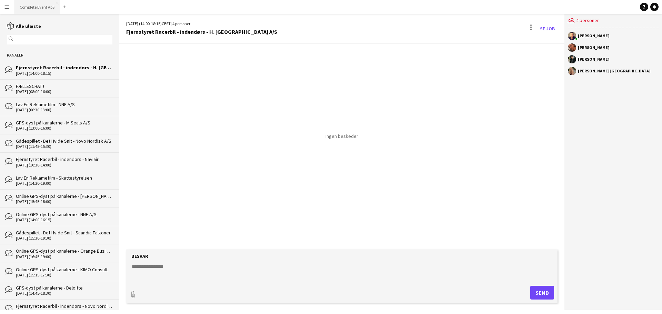
click at [34, 6] on button "Complete Event ApS Luk" at bounding box center [37, 6] width 46 height 13
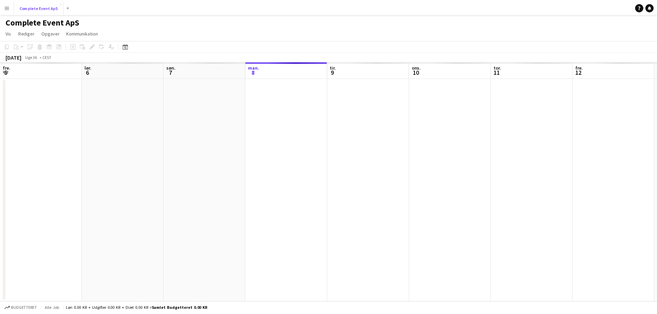
scroll to position [0, 165]
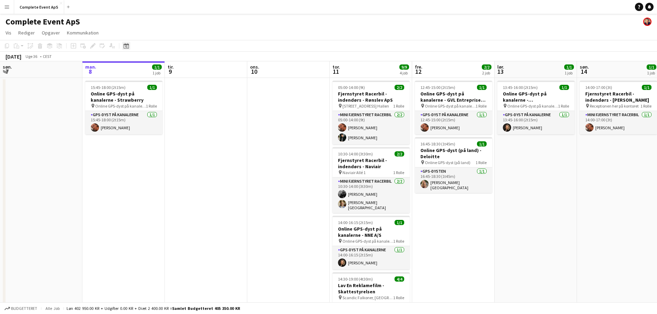
click at [125, 43] on icon "Datovælger" at bounding box center [126, 46] width 6 height 6
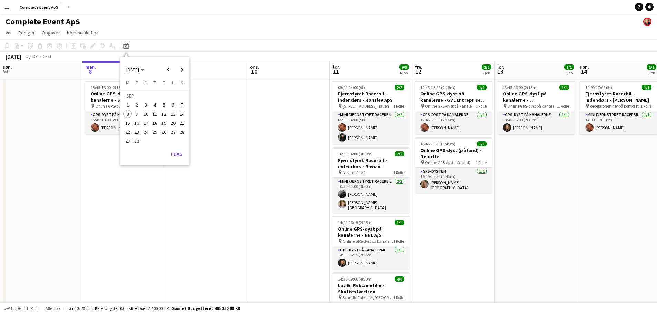
click at [137, 128] on span "23" at bounding box center [137, 132] width 8 height 8
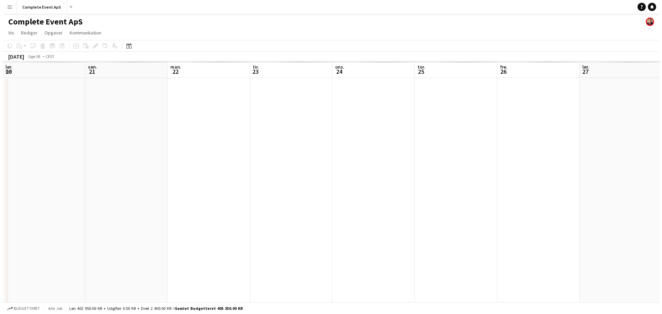
scroll to position [0, 237]
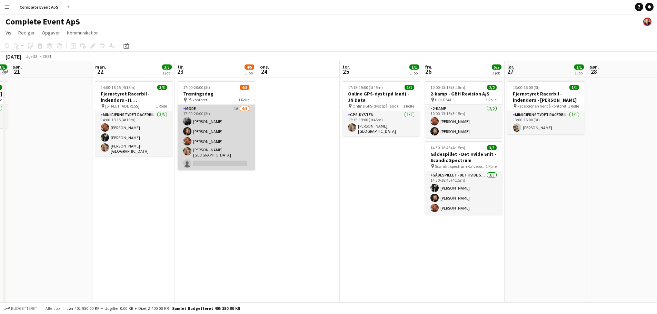
click at [203, 133] on app-card-role "Møde 1A [DATE] 17:00-20:00 (3t) [PERSON_NAME] [PERSON_NAME] [PERSON_NAME] [PERS…" at bounding box center [216, 138] width 77 height 66
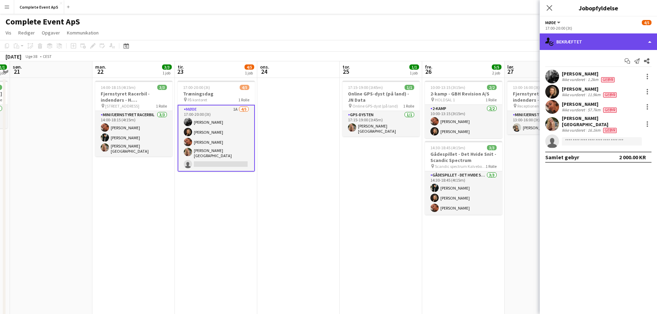
click at [601, 40] on div "single-neutral-actions-check-2 Bekræftet" at bounding box center [598, 41] width 117 height 17
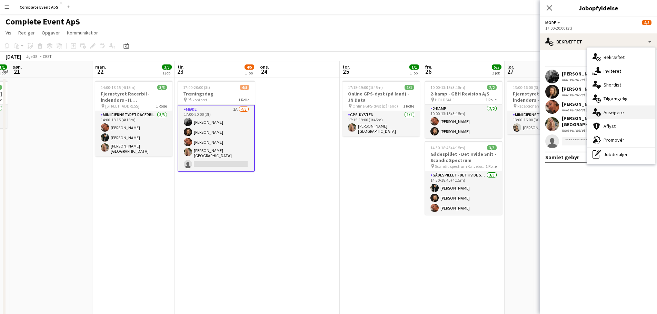
click at [617, 111] on span "Ansøgere" at bounding box center [614, 112] width 20 height 6
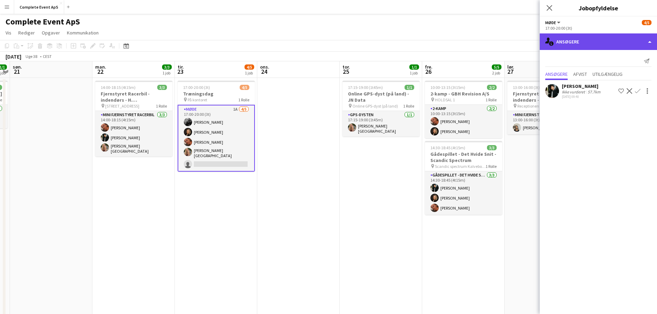
click at [569, 41] on div "single-neutral-actions-information Ansøgere" at bounding box center [598, 41] width 117 height 17
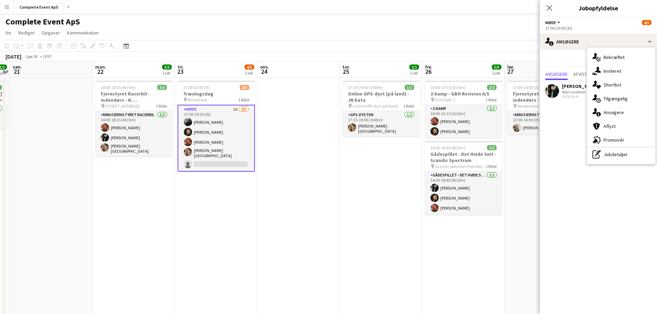
click at [205, 143] on app-card-role "Møde 1A [DATE] 17:00-20:00 (3t) [PERSON_NAME] [PERSON_NAME] [PERSON_NAME] [PERS…" at bounding box center [216, 138] width 77 height 67
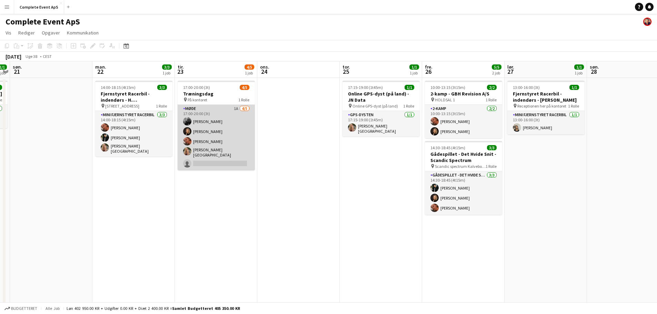
click at [235, 134] on app-card-role "Møde 1A [DATE] 17:00-20:00 (3t) [PERSON_NAME] [PERSON_NAME] [PERSON_NAME] [PERS…" at bounding box center [216, 138] width 77 height 66
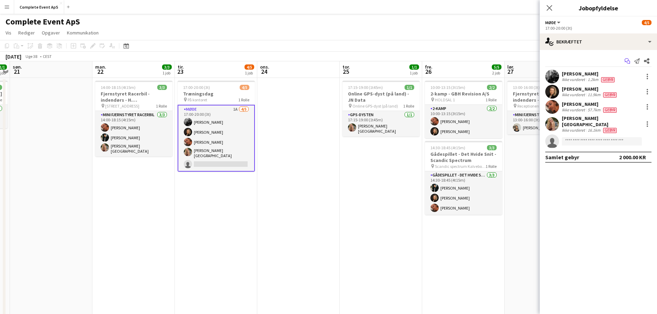
click at [627, 61] on icon at bounding box center [628, 62] width 3 height 3
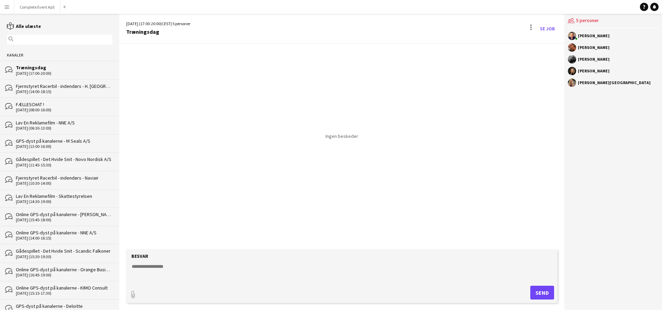
click at [177, 258] on div "Besvar" at bounding box center [342, 256] width 425 height 6
click at [177, 273] on textarea at bounding box center [343, 272] width 425 height 18
type textarea "**********"
type textarea "*"
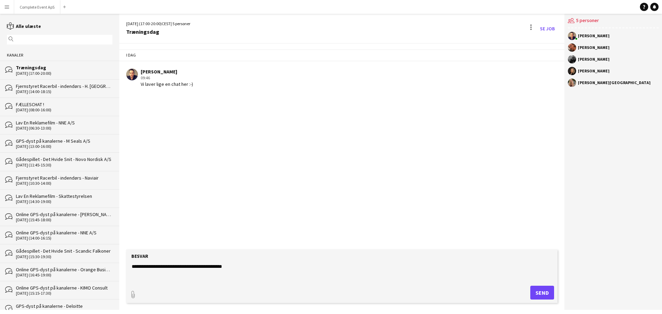
type textarea "**********"
drag, startPoint x: 251, startPoint y: 272, endPoint x: 41, endPoint y: 255, distance: 210.3
click at [41, 255] on div "reading Alle ulæste magnifier Kanaler bubbles Træningsdag [DATE] (17:00-20:00) …" at bounding box center [331, 162] width 662 height 296
click at [31, 6] on button "Complete Event ApS Luk" at bounding box center [37, 6] width 46 height 13
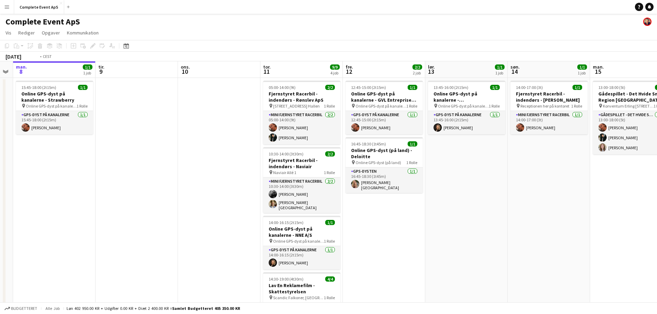
scroll to position [0, 250]
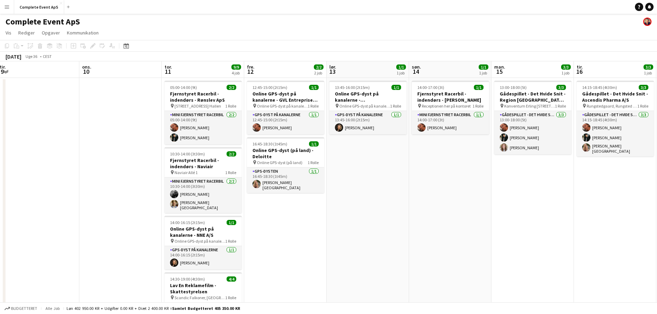
drag, startPoint x: 454, startPoint y: 245, endPoint x: 399, endPoint y: 245, distance: 55.5
click at [399, 245] on app-calendar-viewport "lør. 6 3/3 1 job søn. 7 man. 8 1/1 1 job tir. 9 ons. 10 tor. 11 9/9 4 job fre. …" at bounding box center [328, 215] width 657 height 309
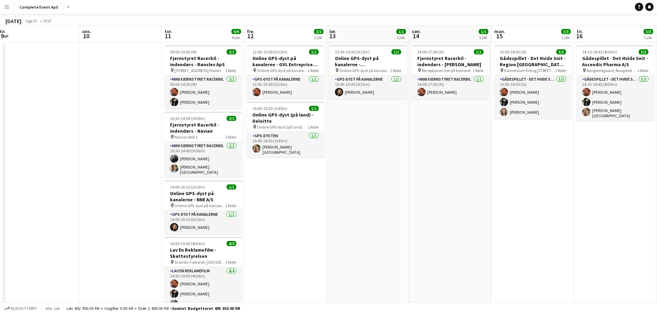
scroll to position [67, 0]
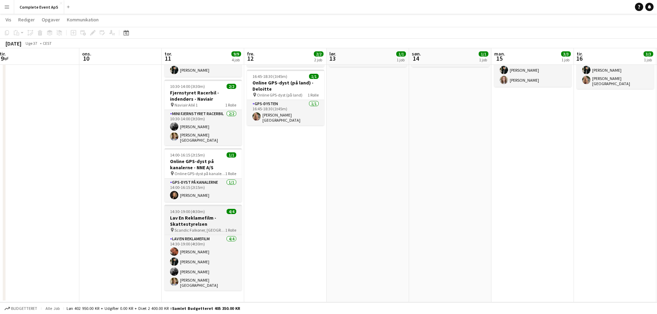
click at [211, 212] on app-job-card "14:30-19:00 (4t30m) 4/4 Lav En Reklamefilm - Skattestyrelsen pin Scandic Falkon…" at bounding box center [202, 248] width 77 height 86
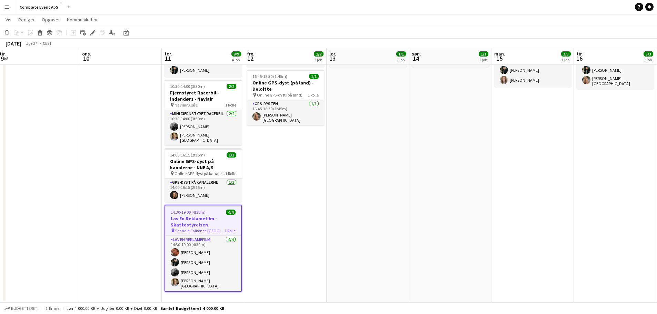
click at [211, 212] on div "14:30-19:00 (4t30m) 4/4" at bounding box center [203, 212] width 76 height 5
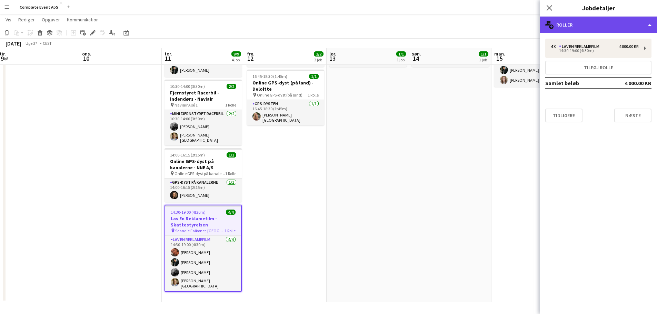
click at [614, 23] on div "multiple-users-add Roller" at bounding box center [598, 25] width 117 height 17
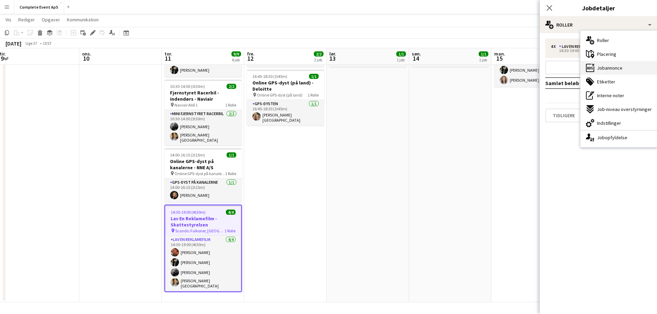
click at [621, 69] on span "Jobannonce" at bounding box center [610, 68] width 26 height 6
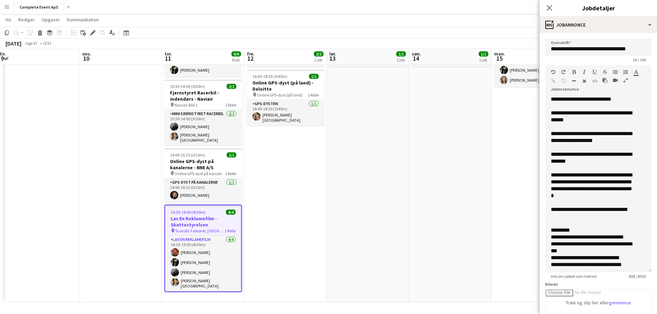
drag, startPoint x: 643, startPoint y: 135, endPoint x: 655, endPoint y: 270, distance: 135.7
click at [655, 270] on mat-expansion-panel "**********" at bounding box center [598, 173] width 117 height 281
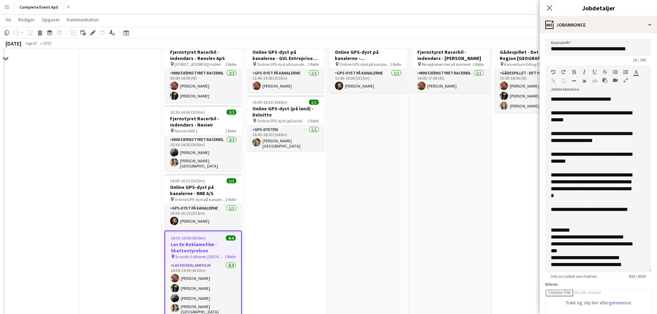
scroll to position [0, 0]
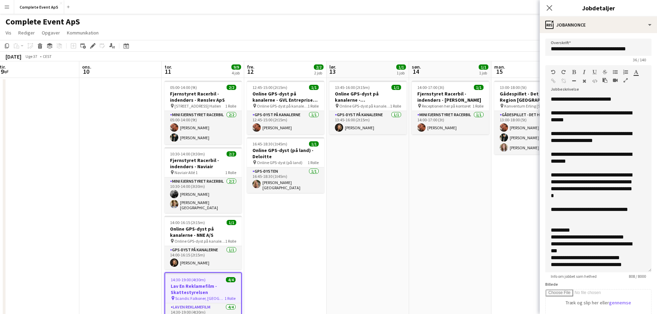
click at [397, 235] on app-date-cell "13:45-16:00 (2t15m) 1/1 Online GPS-dyst på kanalerne - [GEOGRAPHIC_DATA] pin On…" at bounding box center [368, 224] width 82 height 292
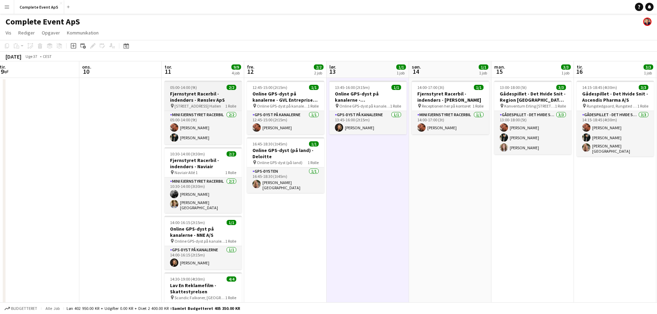
click at [216, 87] on div "05:00-14:00 (9t) 2/2" at bounding box center [202, 87] width 77 height 5
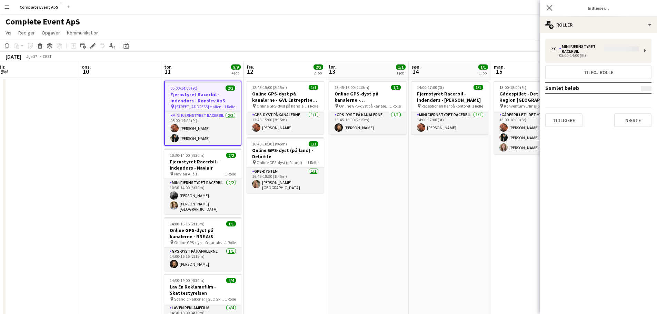
type input "**********"
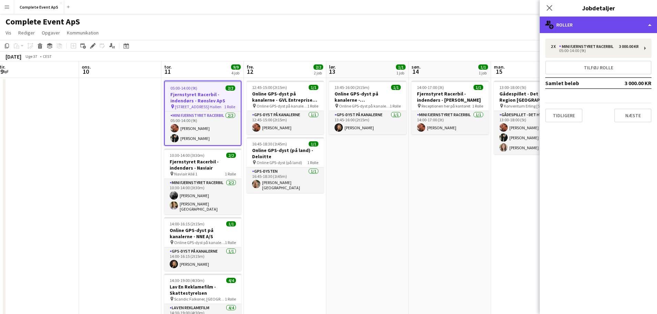
click at [612, 21] on div "multiple-users-add Roller" at bounding box center [598, 25] width 117 height 17
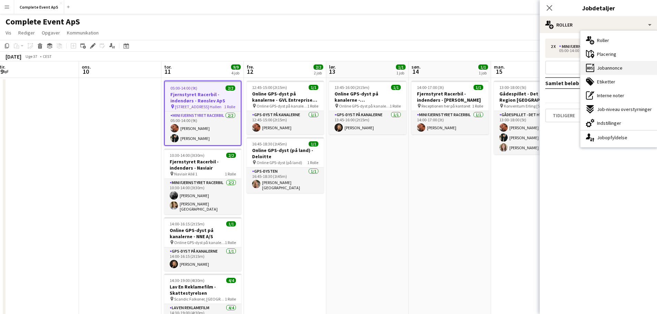
click at [615, 67] on span "Jobannonce" at bounding box center [610, 68] width 26 height 6
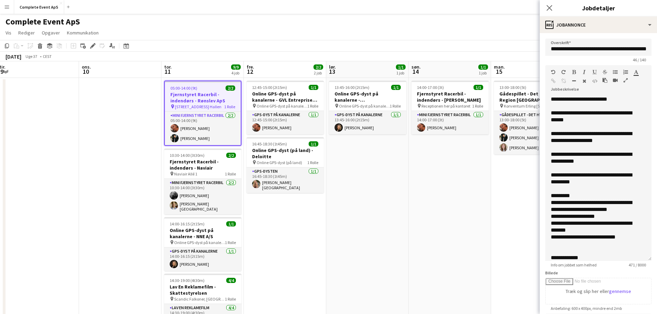
drag, startPoint x: 644, startPoint y: 133, endPoint x: 657, endPoint y: 257, distance: 124.4
click at [657, 257] on mat-expansion-panel "**********" at bounding box center [598, 173] width 117 height 281
click at [214, 155] on div "10:30-14:00 (3t30m) 2/2" at bounding box center [202, 155] width 77 height 5
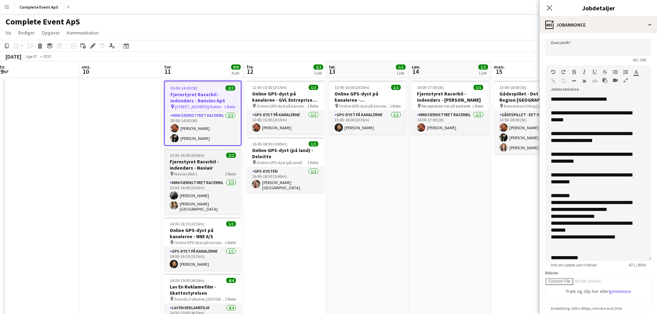
type input "**********"
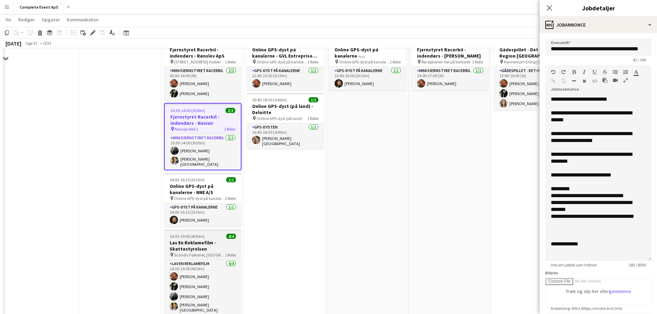
scroll to position [67, 0]
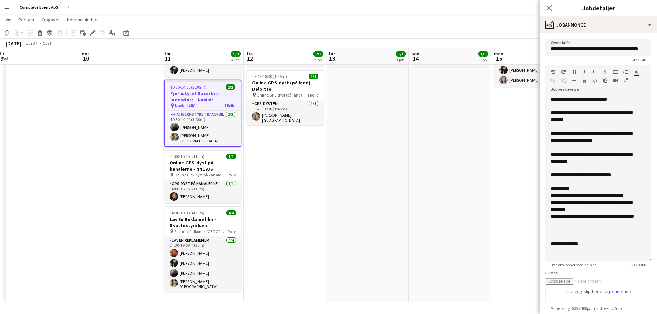
click at [103, 143] on app-date-cell at bounding box center [120, 156] width 82 height 292
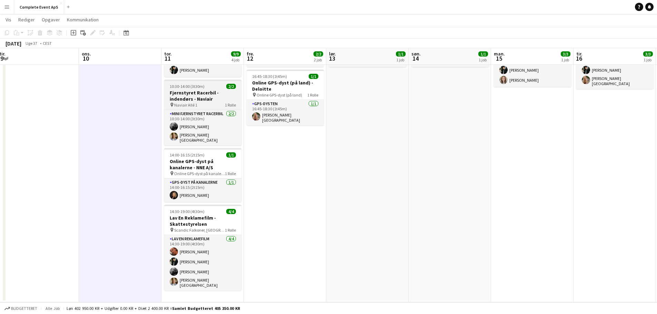
click at [209, 85] on div "10:30-14:00 (3t30m) 2/2" at bounding box center [202, 86] width 77 height 5
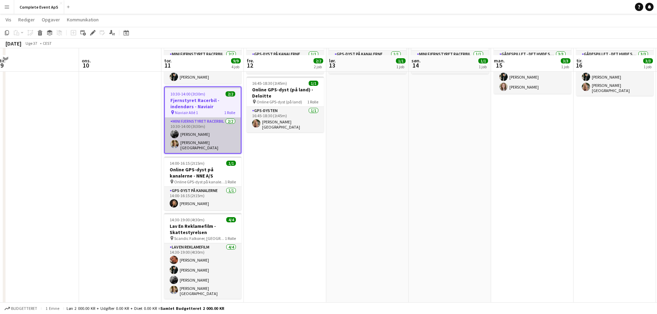
scroll to position [0, 0]
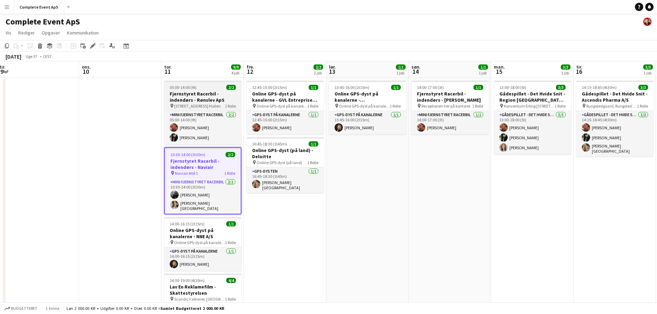
click at [212, 86] on div "05:00-14:00 (9t) 2/2" at bounding box center [202, 87] width 77 height 5
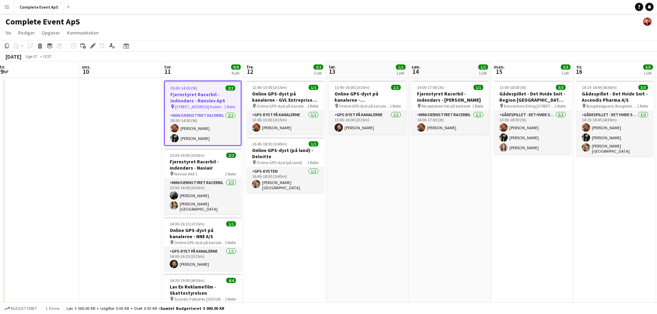
click at [212, 86] on div "05:00-14:00 (9t) 2/2" at bounding box center [203, 88] width 76 height 5
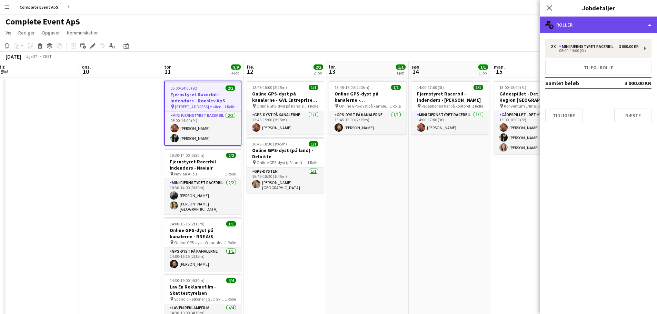
click at [570, 19] on div "multiple-users-add Roller" at bounding box center [598, 25] width 117 height 17
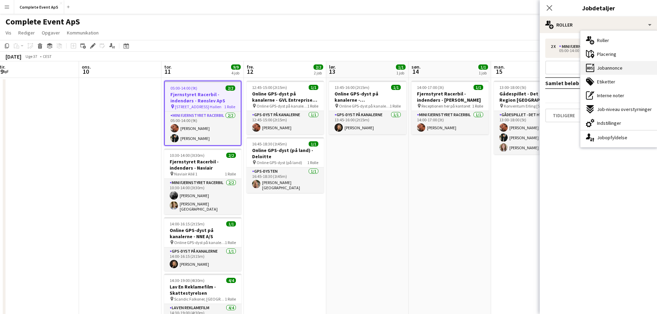
click at [610, 65] on span "Jobannonce" at bounding box center [610, 68] width 26 height 6
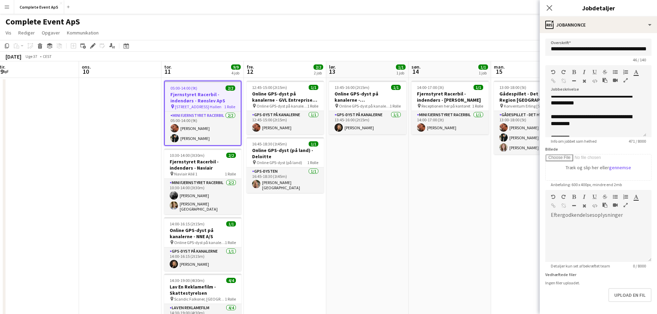
scroll to position [69, 0]
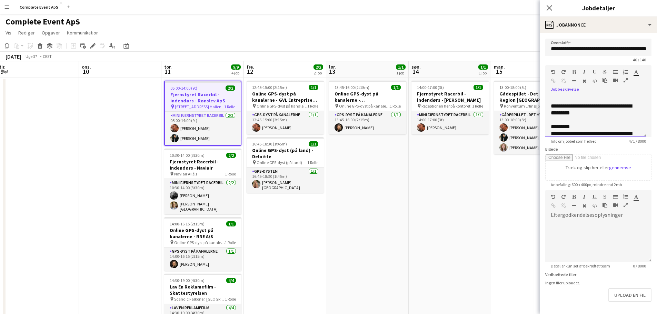
click at [622, 107] on div "**********" at bounding box center [593, 110] width 85 height 14
copy div "*******"
